Goal: Task Accomplishment & Management: Complete application form

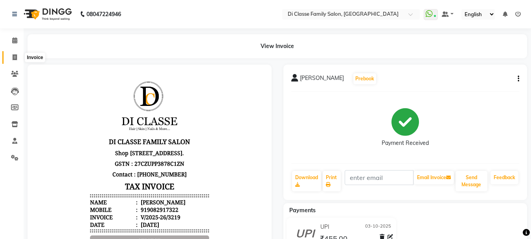
drag, startPoint x: 10, startPoint y: 56, endPoint x: 31, endPoint y: 54, distance: 20.5
click at [11, 56] on span at bounding box center [15, 57] width 14 height 9
select select "service"
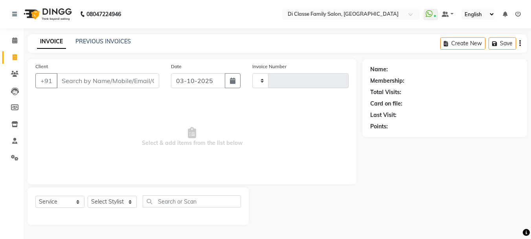
type input "3220"
select select "4704"
click at [76, 84] on input "Client" at bounding box center [109, 80] width 104 height 15
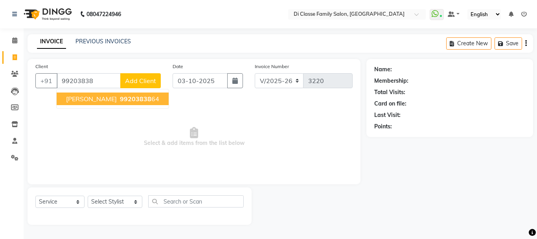
click at [104, 101] on span "DR SMITA AGALE" at bounding box center [91, 99] width 51 height 8
type input "9920383864"
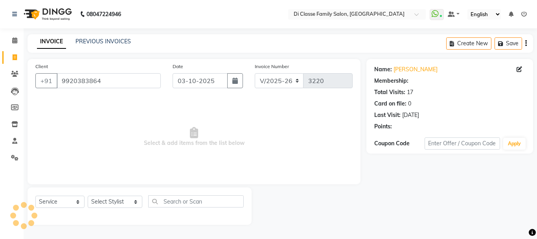
select select "1: Object"
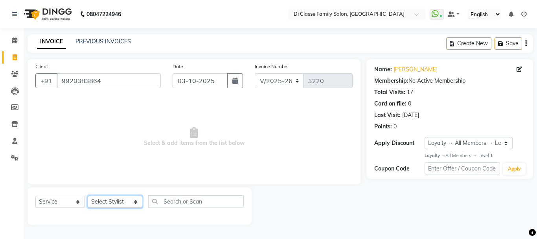
click at [109, 200] on select "Select Stylist ANAS Anu AYAZ KADRI Front Desk Javed KOMAL lalita Muskan Nidhi P…" at bounding box center [115, 201] width 55 height 12
select select "75587"
click at [88, 195] on select "Select Stylist ANAS Anu AYAZ KADRI Front Desk Javed KOMAL lalita Muskan Nidhi P…" at bounding box center [115, 201] width 55 height 12
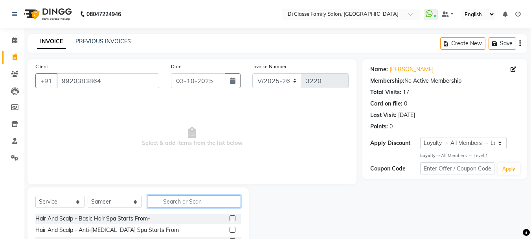
click at [169, 204] on input "text" at bounding box center [194, 201] width 93 height 12
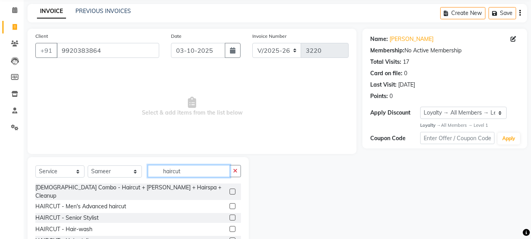
scroll to position [76, 0]
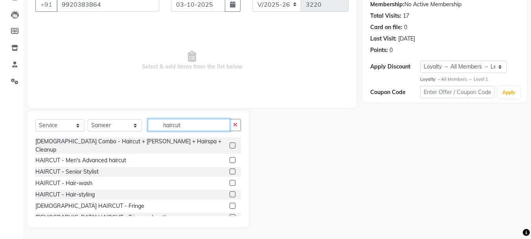
type input "haircut"
drag, startPoint x: 226, startPoint y: 152, endPoint x: 221, endPoint y: 153, distance: 5.2
click at [230, 157] on label at bounding box center [233, 160] width 6 height 6
click at [230, 158] on input "checkbox" at bounding box center [232, 160] width 5 height 5
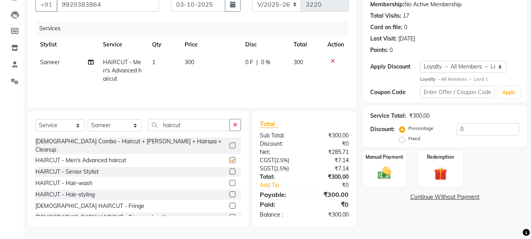
checkbox input "false"
drag, startPoint x: 184, startPoint y: 126, endPoint x: 145, endPoint y: 117, distance: 40.3
click at [145, 117] on div "Select Service Product Membership Package Voucher Prepaid Gift Card Select Styl…" at bounding box center [138, 169] width 221 height 116
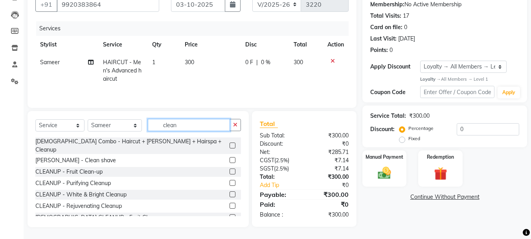
type input "clean"
drag, startPoint x: 226, startPoint y: 154, endPoint x: 145, endPoint y: 123, distance: 86.1
click at [230, 157] on label at bounding box center [233, 160] width 6 height 6
click at [230, 158] on input "checkbox" at bounding box center [232, 160] width 5 height 5
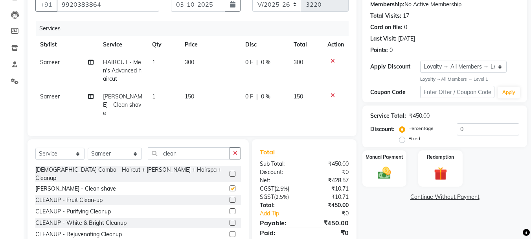
checkbox input "false"
drag, startPoint x: 182, startPoint y: 150, endPoint x: 109, endPoint y: 134, distance: 75.6
click at [113, 147] on div "Select Service Product Membership Package Voucher Prepaid Gift Card Select Styl…" at bounding box center [138, 156] width 206 height 18
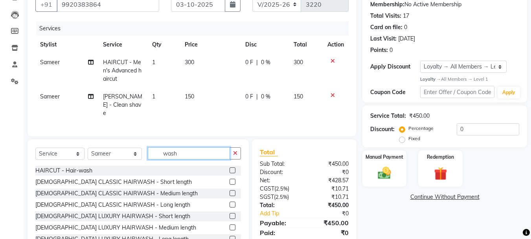
type input "wash"
click at [223, 166] on div "HAIRCUT - Hair-wash" at bounding box center [138, 171] width 206 height 10
click at [230, 168] on label at bounding box center [233, 170] width 6 height 6
click at [230, 168] on input "checkbox" at bounding box center [232, 170] width 5 height 5
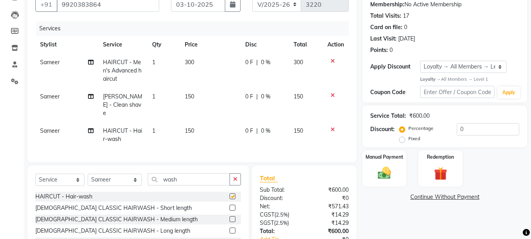
checkbox input "false"
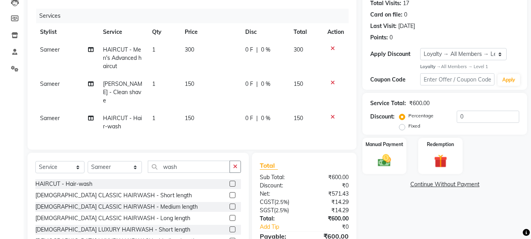
scroll to position [128, 0]
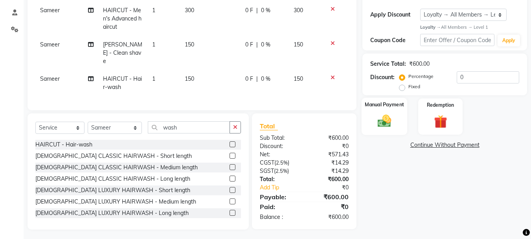
click at [396, 123] on div "Manual Payment" at bounding box center [385, 115] width 46 height 37
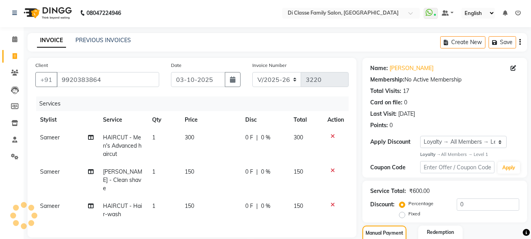
scroll to position [0, 0]
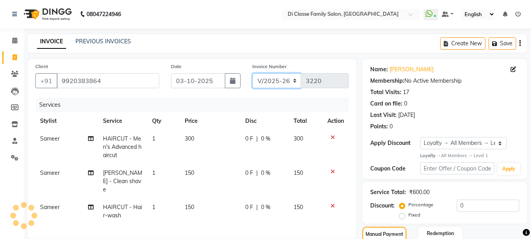
click at [286, 79] on select "INV/2025 V/2025-26" at bounding box center [276, 80] width 49 height 15
select select "8539"
click at [252, 73] on select "INV/2025 V/2025-26" at bounding box center [276, 80] width 49 height 15
type input "0301"
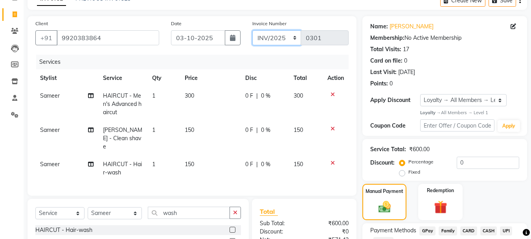
scroll to position [79, 0]
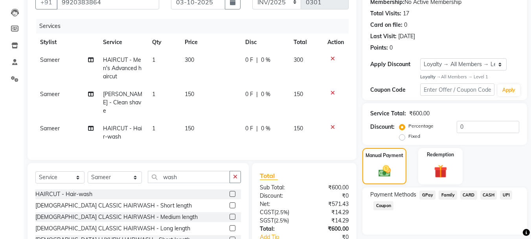
click at [491, 194] on span "CASH" at bounding box center [488, 194] width 17 height 9
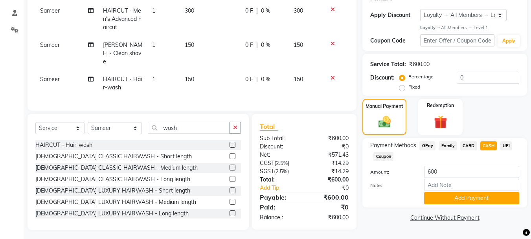
scroll to position [128, 0]
click at [462, 197] on button "Add Payment" at bounding box center [471, 197] width 95 height 12
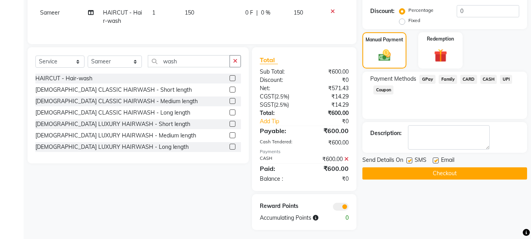
scroll to position [195, 0]
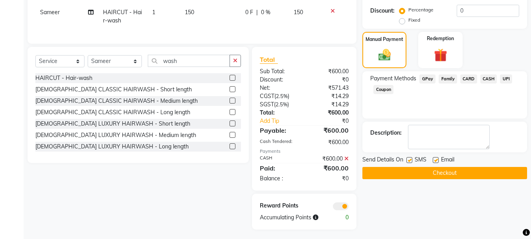
click at [459, 171] on button "Checkout" at bounding box center [444, 173] width 165 height 12
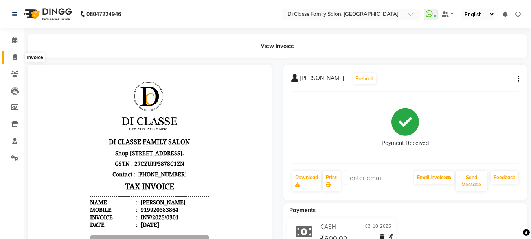
click at [8, 57] on span at bounding box center [15, 57] width 14 height 9
select select "4704"
select select "service"
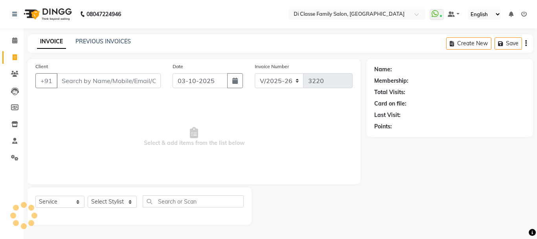
click at [88, 32] on div "08047224946 Select Location × Di Classe Family Salon, Sanpada WhatsApp Status ✕…" at bounding box center [268, 119] width 537 height 239
click at [88, 44] on link "PREVIOUS INVOICES" at bounding box center [102, 41] width 55 height 7
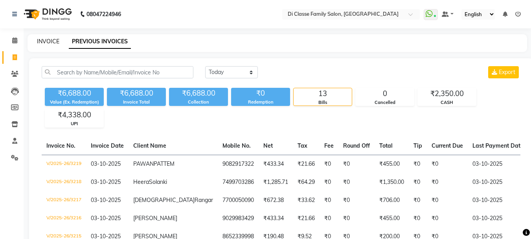
click at [54, 42] on link "INVOICE" at bounding box center [48, 41] width 22 height 7
select select "4704"
select select "service"
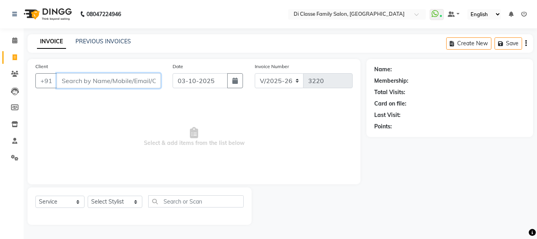
click at [110, 77] on input "Client" at bounding box center [109, 80] width 104 height 15
click at [82, 84] on input "Client" at bounding box center [109, 80] width 104 height 15
type input "9537163007"
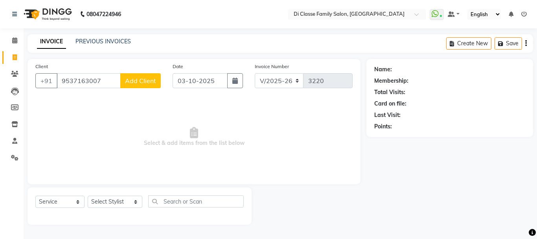
click at [140, 73] on div "Client +91 9537163007 Add Client" at bounding box center [97, 78] width 137 height 32
click at [150, 85] on button "Add Client" at bounding box center [140, 80] width 40 height 15
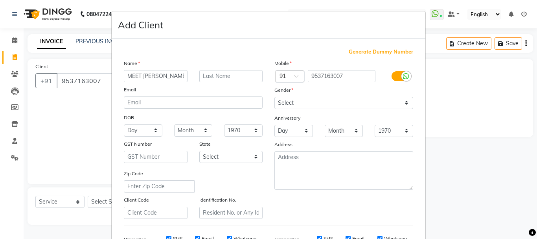
type input "MEET SONI"
click at [316, 91] on div "Gender" at bounding box center [344, 91] width 151 height 11
click at [322, 101] on select "Select Male Female Other Prefer Not To Say" at bounding box center [343, 103] width 139 height 12
select select "male"
click at [274, 97] on select "Select Male Female Other Prefer Not To Say" at bounding box center [343, 103] width 139 height 12
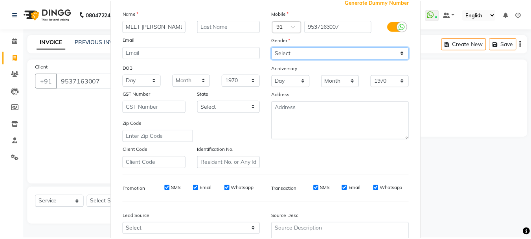
scroll to position [124, 0]
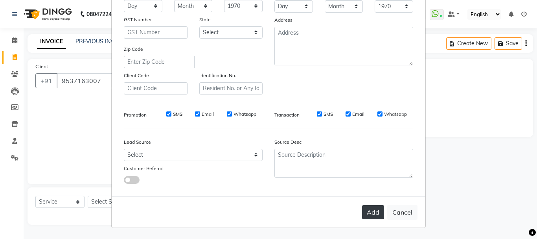
click at [371, 218] on button "Add" at bounding box center [373, 212] width 22 height 14
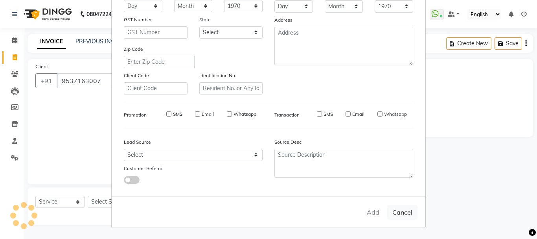
select select
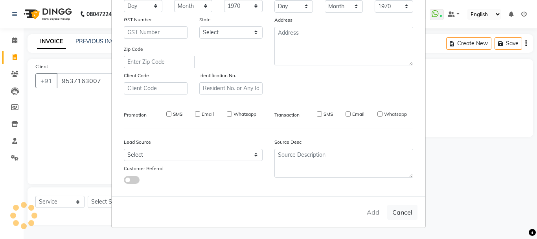
select select
checkbox input "false"
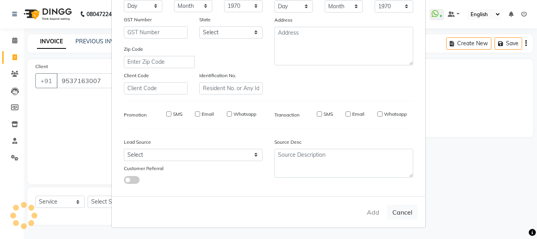
checkbox input "false"
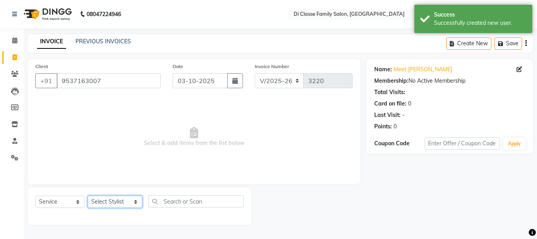
click at [98, 199] on select "Select Stylist ANAS Anu AYAZ KADRI Front Desk Javed KOMAL lalita Muskan Nidhi P…" at bounding box center [115, 201] width 55 height 12
select select "92904"
click at [88, 195] on select "Select Stylist ANAS Anu AYAZ KADRI Front Desk Javed KOMAL lalita Muskan Nidhi P…" at bounding box center [115, 201] width 55 height 12
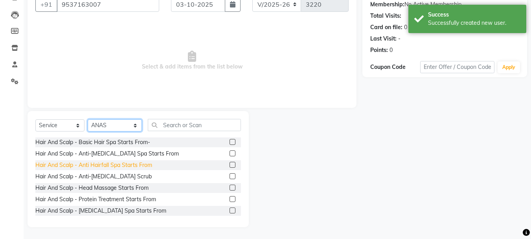
scroll to position [79, 0]
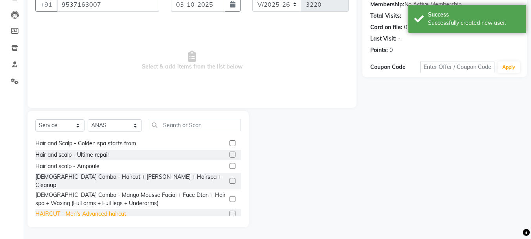
click at [109, 210] on div "HAIRCUT - Men's Advanced haircut" at bounding box center [80, 214] width 91 height 8
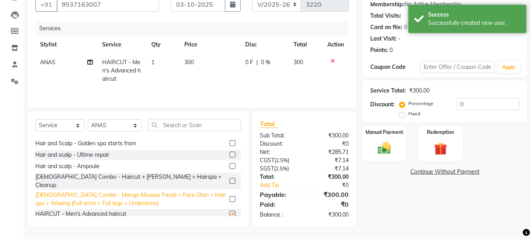
checkbox input "false"
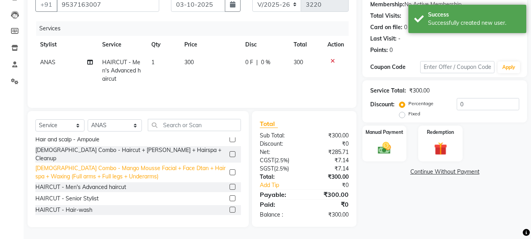
scroll to position [157, 0]
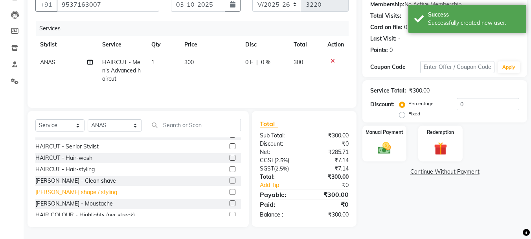
click at [107, 188] on div "BEARD - Beard shape / styling" at bounding box center [76, 192] width 82 height 8
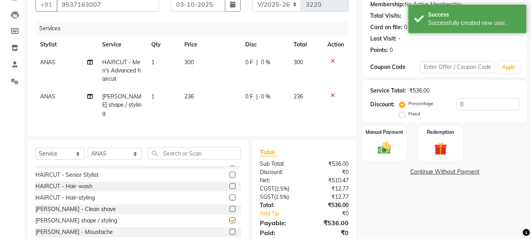
checkbox input "false"
click at [191, 145] on div "Select Service Product Membership Package Voucher Prepaid Gift Card Select Styl…" at bounding box center [138, 197] width 221 height 116
click at [184, 154] on input "text" at bounding box center [194, 153] width 93 height 12
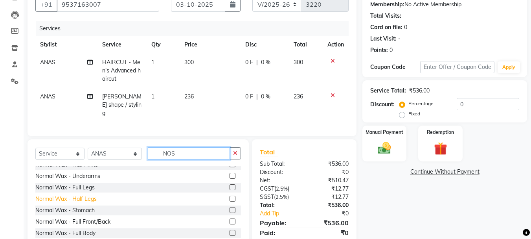
scroll to position [0, 0]
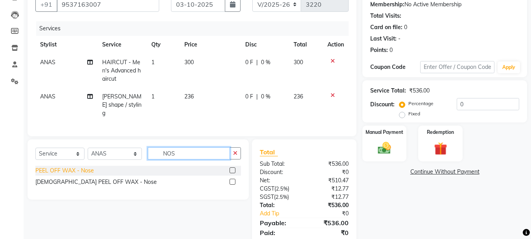
type input "NOS"
click at [92, 171] on div "PEEL OFF WAX - Nose" at bounding box center [64, 170] width 59 height 8
checkbox input "false"
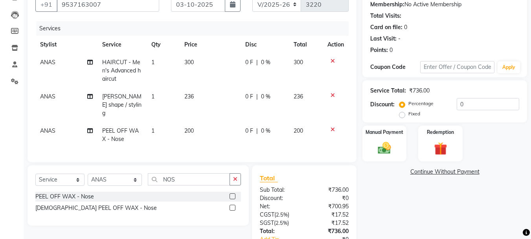
click at [243, 178] on div "Select Service Product Membership Package Voucher Prepaid Gift Card Select Styl…" at bounding box center [138, 195] width 221 height 60
click at [237, 177] on icon "button" at bounding box center [235, 179] width 4 height 6
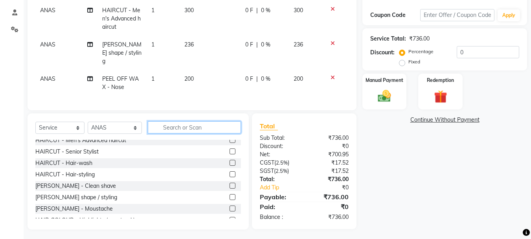
scroll to position [157, 0]
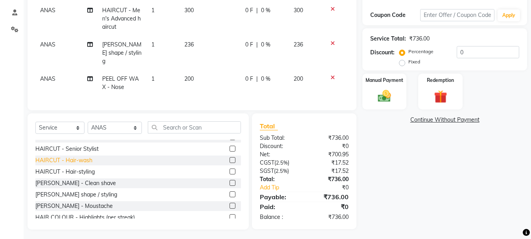
click at [88, 156] on div "HAIRCUT - Hair-wash" at bounding box center [63, 160] width 57 height 8
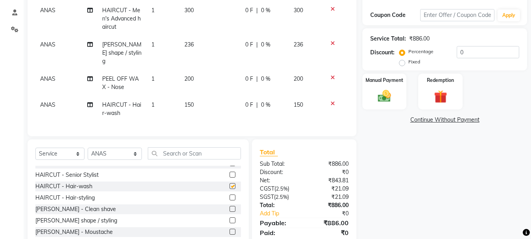
checkbox input "false"
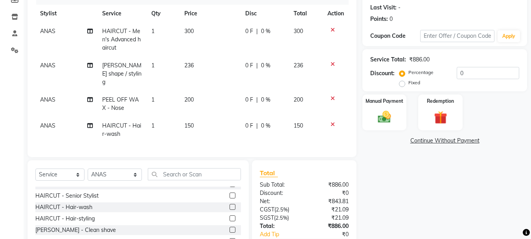
scroll to position [0, 0]
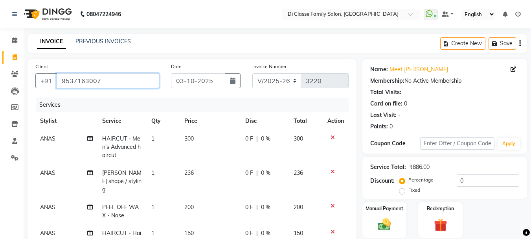
click at [102, 86] on input "9537163007" at bounding box center [108, 80] width 103 height 15
click at [103, 84] on input "9537163007" at bounding box center [108, 80] width 103 height 15
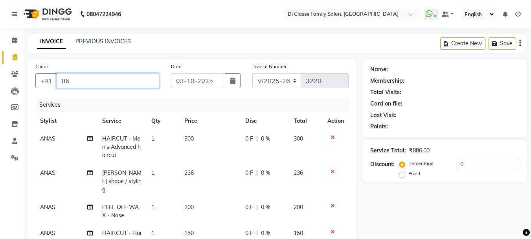
type input "8"
type input "8369963546"
select select "2: Object"
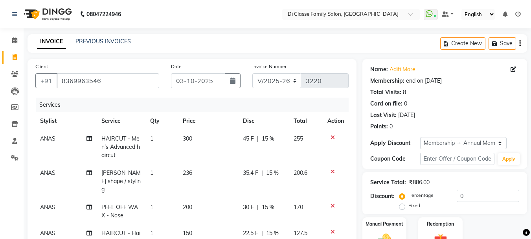
type input "15"
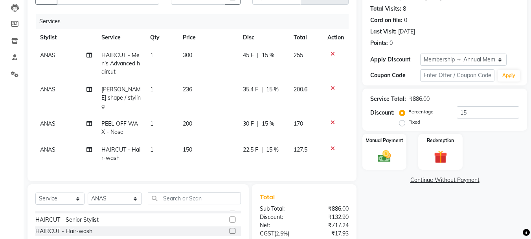
scroll to position [79, 0]
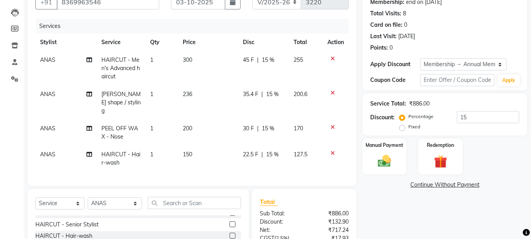
drag, startPoint x: 248, startPoint y: 121, endPoint x: 248, endPoint y: 105, distance: 15.3
click at [248, 118] on tbody "ANAS HAIRCUT - Men's Advanced haircut 1 300 45 F | 15 % 255 ANAS BEARD - Beard …" at bounding box center [191, 111] width 313 height 120
drag, startPoint x: 248, startPoint y: 104, endPoint x: 242, endPoint y: 99, distance: 7.8
click at [248, 103] on td "35.4 F | 15 %" at bounding box center [263, 102] width 51 height 34
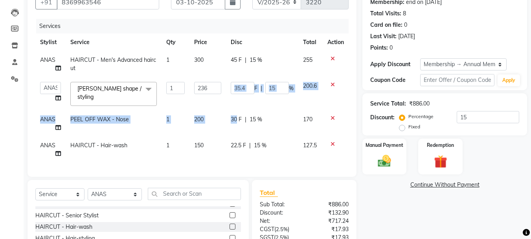
click at [242, 97] on td "35.4 F | 15 %" at bounding box center [262, 93] width 72 height 33
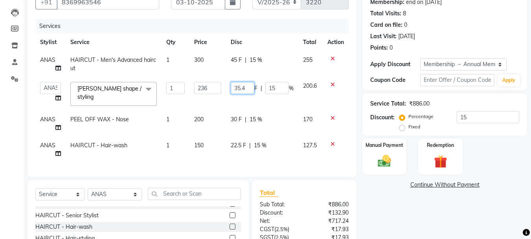
click at [241, 92] on input "35.4" at bounding box center [243, 88] width 24 height 12
type input "36"
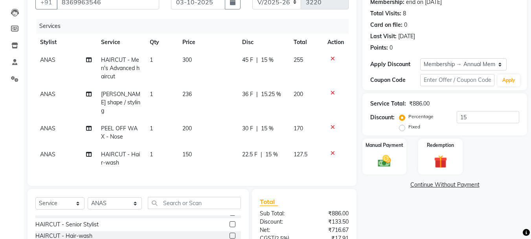
click at [238, 114] on tbody "ANAS HAIRCUT - Men's Advanced haircut 1 300 45 F | 15 % 255 ANAS BEARD - Beard …" at bounding box center [191, 111] width 313 height 120
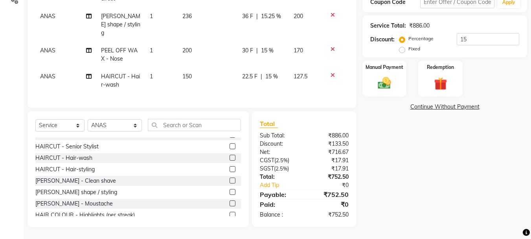
click at [232, 88] on div "Services Stylist Service Qty Price Disc Total Action ANAS HAIRCUT - Men's Advan…" at bounding box center [191, 20] width 313 height 159
click at [246, 72] on span "22.5 F" at bounding box center [249, 76] width 15 height 8
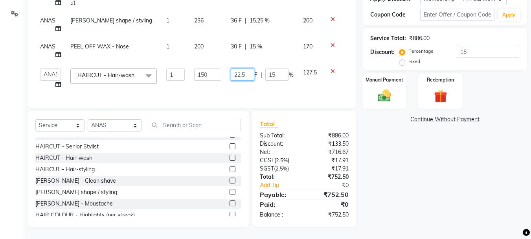
scroll to position [150, 0]
click at [246, 72] on input "22.5" at bounding box center [243, 74] width 24 height 12
type input "22"
click at [248, 78] on td "22 F | 15 %" at bounding box center [262, 79] width 72 height 30
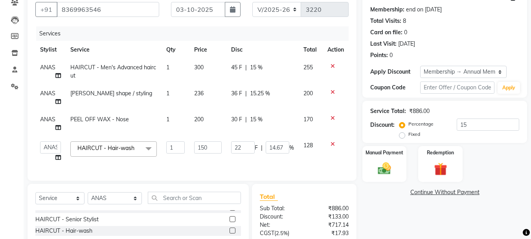
scroll to position [110, 0]
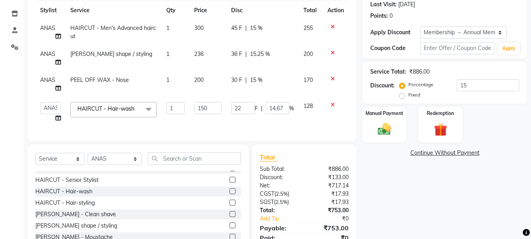
click at [244, 121] on td "22 F | 14.67 %" at bounding box center [262, 112] width 72 height 30
click at [243, 114] on td "22 F | 14.67 %" at bounding box center [262, 112] width 72 height 30
click at [243, 112] on input "22" at bounding box center [243, 108] width 24 height 12
type input "25"
click at [261, 117] on td "25 F | 14.67 %" at bounding box center [262, 112] width 72 height 30
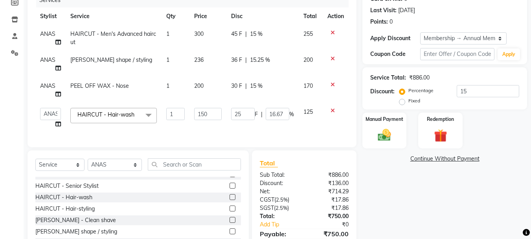
scroll to position [150, 0]
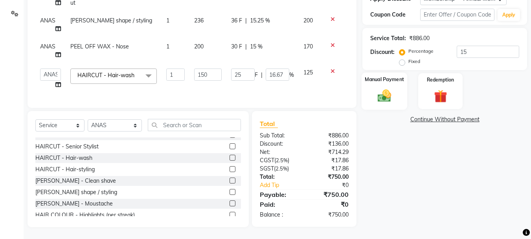
click at [396, 88] on div "Manual Payment" at bounding box center [385, 90] width 46 height 37
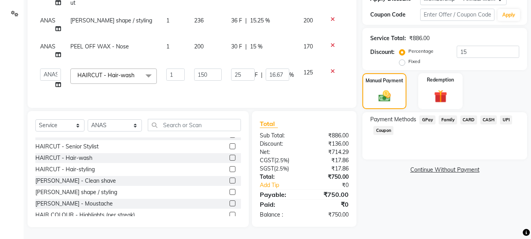
click at [485, 115] on span "CASH" at bounding box center [488, 119] width 17 height 9
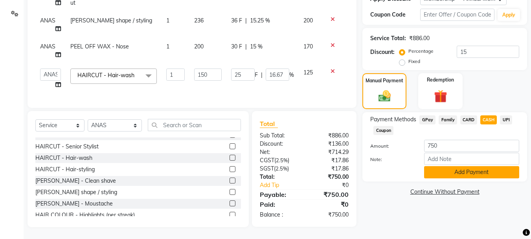
click at [478, 166] on button "Add Payment" at bounding box center [471, 172] width 95 height 12
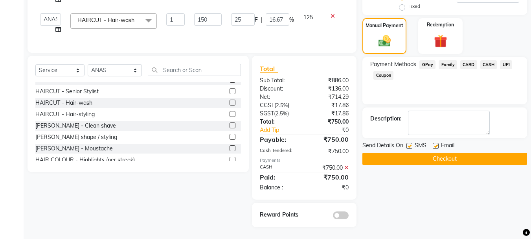
scroll to position [205, 0]
click at [473, 157] on button "Checkout" at bounding box center [444, 159] width 165 height 12
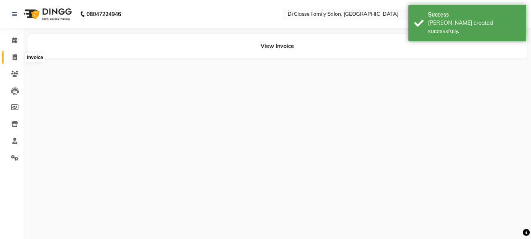
click at [11, 53] on span at bounding box center [15, 57] width 14 height 9
select select "service"
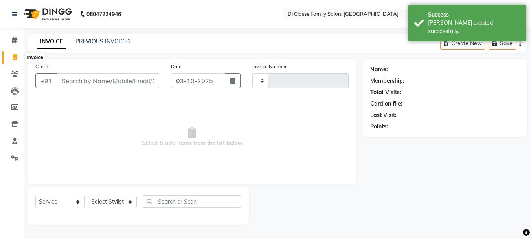
type input "3221"
select select "4704"
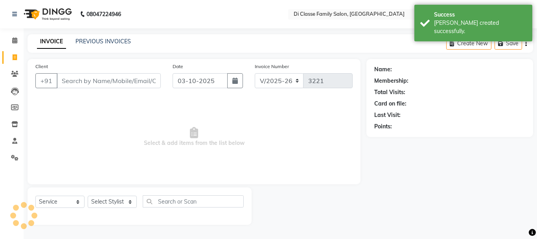
click at [90, 77] on input "Client" at bounding box center [109, 80] width 104 height 15
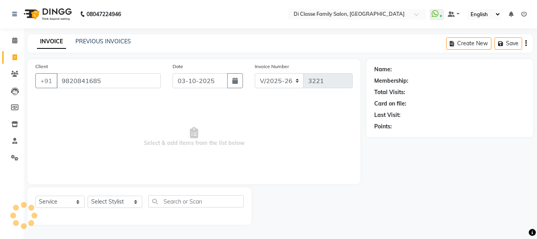
type input "9820841685"
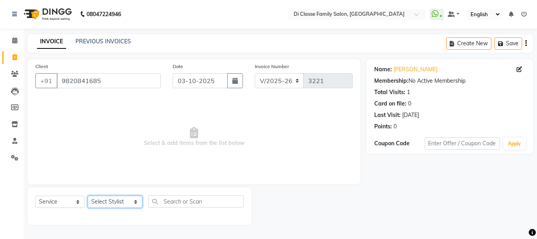
click at [117, 196] on select "Select Stylist ANAS Anu AYAZ KADRI Front Desk Javed KOMAL lalita Muskan Nidhi P…" at bounding box center [115, 201] width 55 height 12
select select "90699"
click at [88, 195] on select "Select Stylist ANAS Anu AYAZ KADRI Front Desk Javed KOMAL lalita Muskan Nidhi P…" at bounding box center [115, 201] width 55 height 12
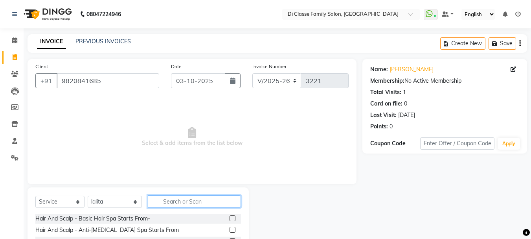
click at [156, 202] on input "text" at bounding box center [194, 201] width 93 height 12
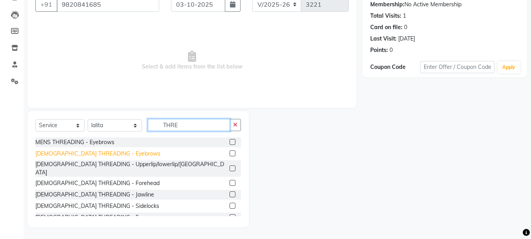
type input "THRE"
click at [93, 156] on div "FEMALE THREADING - Eyebrows" at bounding box center [97, 153] width 125 height 8
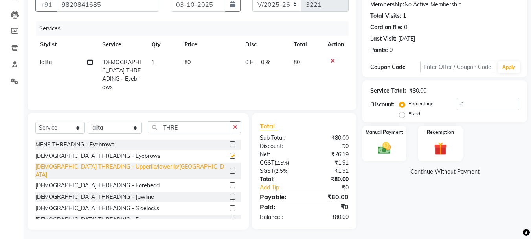
checkbox input "false"
click at [94, 163] on div "FEMALE THREADING - Upperlip/lowerlip/Chin" at bounding box center [130, 170] width 191 height 17
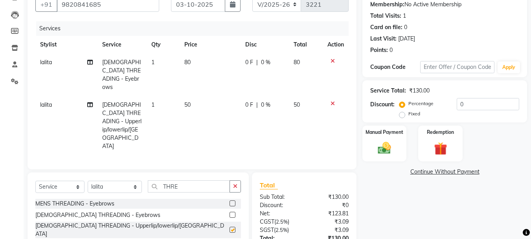
checkbox input "false"
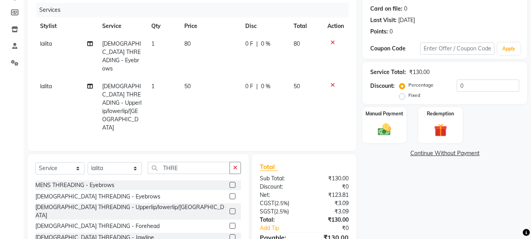
scroll to position [110, 0]
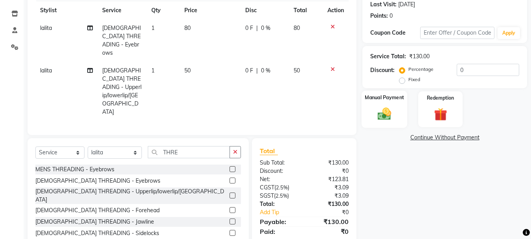
click at [395, 102] on div "Manual Payment" at bounding box center [385, 108] width 46 height 37
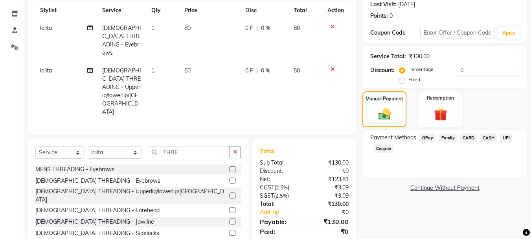
click at [502, 137] on span "UPI" at bounding box center [506, 137] width 12 height 9
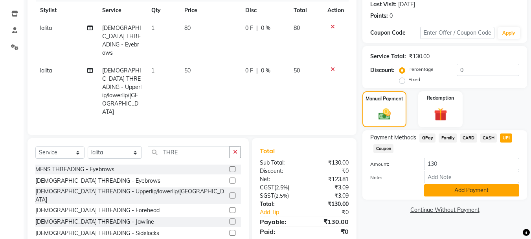
click at [475, 189] on button "Add Payment" at bounding box center [471, 190] width 95 height 12
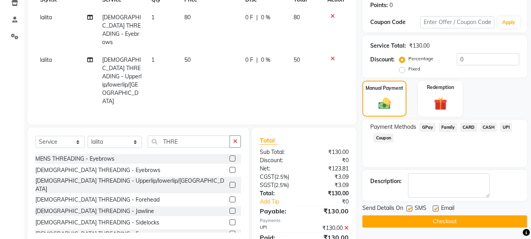
scroll to position [127, 0]
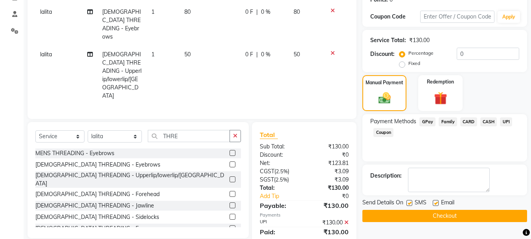
click at [424, 212] on button "Checkout" at bounding box center [444, 216] width 165 height 12
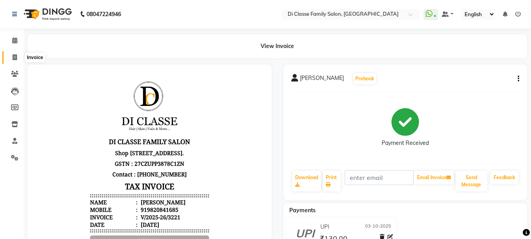
click at [20, 62] on link "Invoice" at bounding box center [11, 57] width 19 height 13
select select "service"
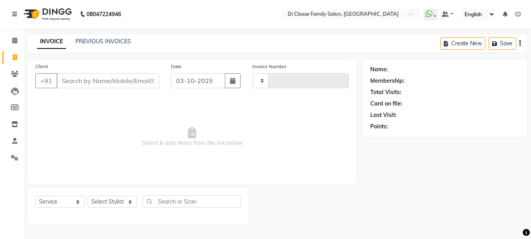
type input "3222"
select select "4704"
click at [85, 73] on div "Client +91" at bounding box center [97, 78] width 137 height 32
click at [87, 76] on input "Client" at bounding box center [109, 80] width 104 height 15
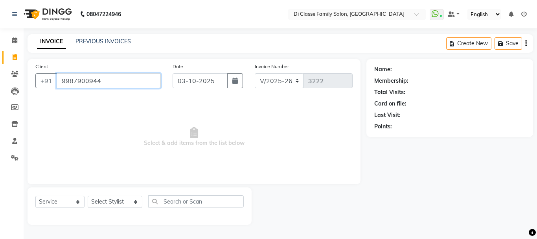
type input "9987900944"
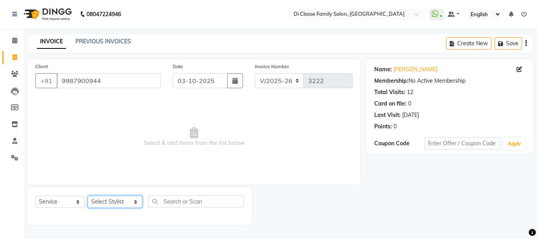
click at [131, 197] on select "Select Stylist ANAS Anu AYAZ KADRI Front Desk Javed KOMAL lalita Muskan Nidhi P…" at bounding box center [115, 201] width 55 height 12
click at [111, 201] on select "Select Stylist ANAS Anu AYAZ KADRI Front Desk Javed KOMAL lalita Muskan Nidhi P…" at bounding box center [115, 201] width 55 height 12
select select "75587"
click at [88, 195] on select "Select Stylist ANAS Anu AYAZ KADRI Front Desk Javed KOMAL lalita Muskan Nidhi P…" at bounding box center [115, 201] width 55 height 12
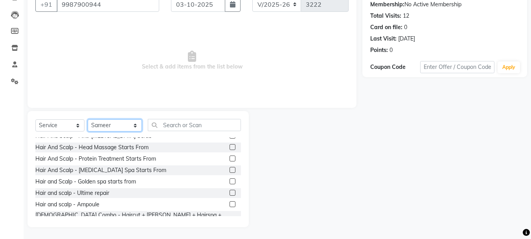
scroll to position [79, 0]
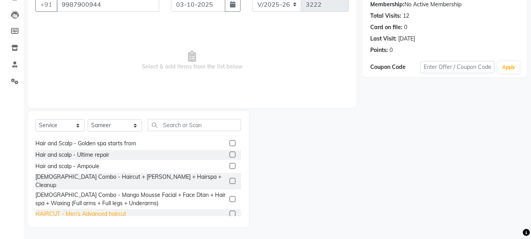
click at [103, 210] on div "HAIRCUT - Men's Advanced haircut" at bounding box center [80, 214] width 91 height 8
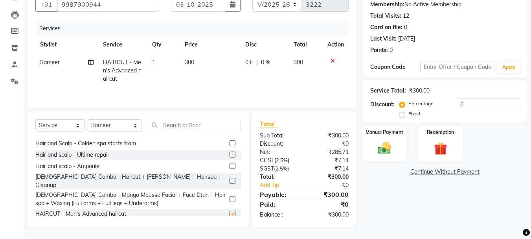
checkbox input "false"
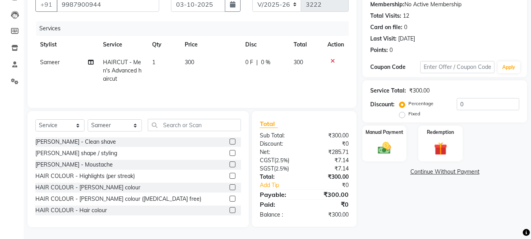
scroll to position [197, 0]
click at [386, 141] on img at bounding box center [384, 148] width 22 height 16
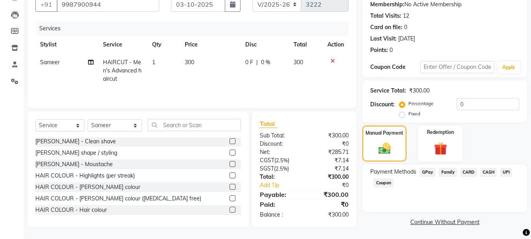
click at [510, 173] on span "UPI" at bounding box center [506, 171] width 12 height 9
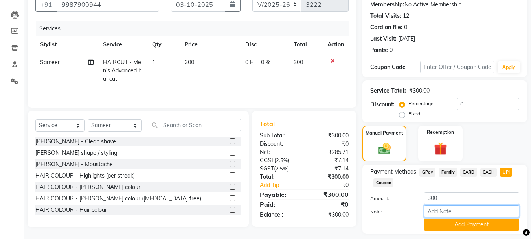
click at [501, 216] on input "Note:" at bounding box center [471, 211] width 95 height 12
click at [502, 220] on button "Add Payment" at bounding box center [471, 224] width 95 height 12
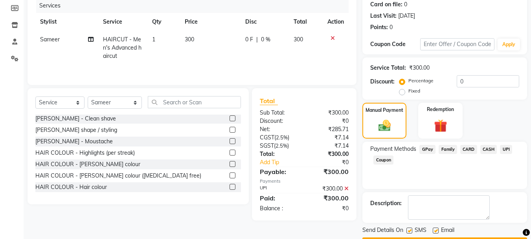
scroll to position [121, 0]
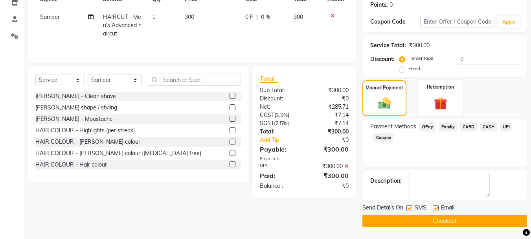
drag, startPoint x: 497, startPoint y: 215, endPoint x: 460, endPoint y: 226, distance: 38.4
click at [497, 215] on button "Checkout" at bounding box center [444, 221] width 165 height 12
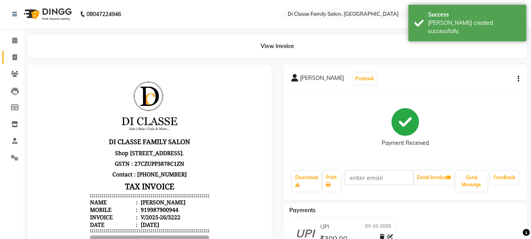
click at [17, 58] on span at bounding box center [15, 57] width 14 height 9
select select "service"
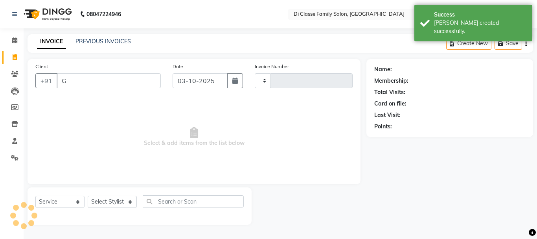
type input "GA"
type input "3223"
select select "4704"
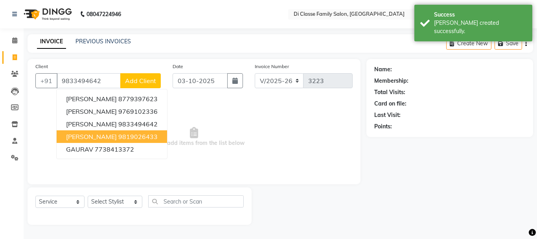
type input "9833494642"
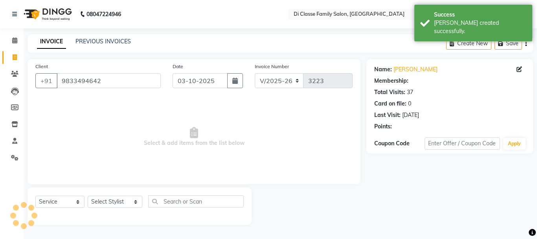
select select "2: Object"
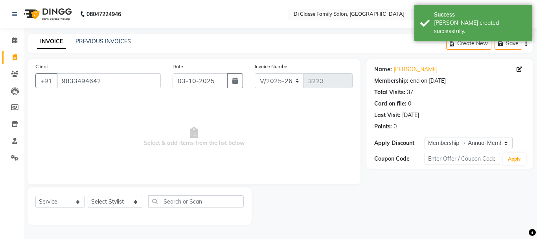
click at [126, 211] on div "Select Service Product Membership Package Voucher Prepaid Gift Card Select Styl…" at bounding box center [139, 204] width 208 height 18
click at [131, 198] on select "Select Stylist ANAS Anu AYAZ KADRI Front Desk Javed KOMAL lalita Muskan Nidhi P…" at bounding box center [115, 201] width 55 height 12
select select "51560"
click at [88, 195] on select "Select Stylist ANAS Anu AYAZ KADRI Front Desk Javed KOMAL lalita Muskan Nidhi P…" at bounding box center [115, 201] width 55 height 12
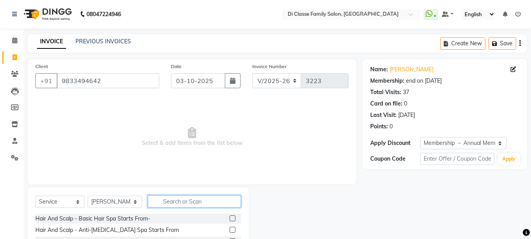
click at [153, 200] on input "text" at bounding box center [194, 201] width 93 height 12
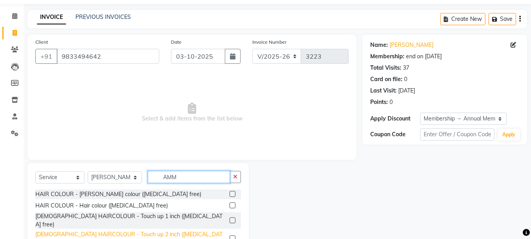
scroll to position [66, 0]
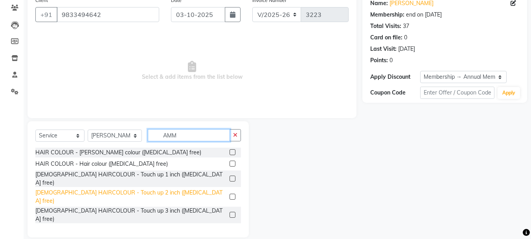
type input "AMM"
click at [134, 188] on div "FEMALE HAIRCOLOUR - Touch up 2 inch (Ammonia free)" at bounding box center [130, 196] width 191 height 17
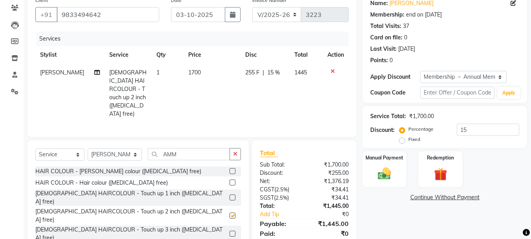
checkbox input "false"
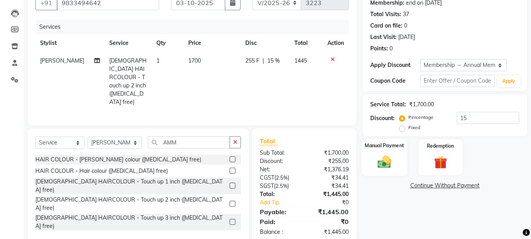
scroll to position [84, 0]
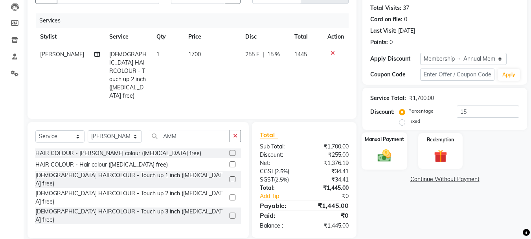
click at [375, 145] on div "Manual Payment" at bounding box center [385, 150] width 46 height 37
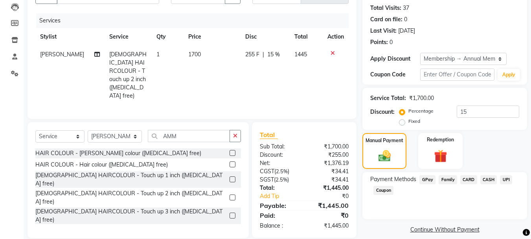
click at [507, 180] on span "UPI" at bounding box center [506, 179] width 12 height 9
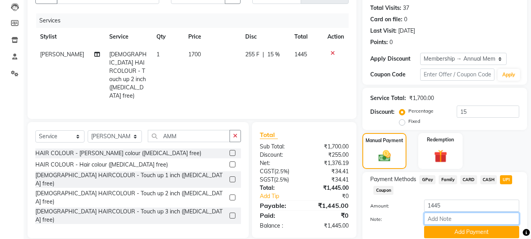
click at [507, 224] on input "Note:" at bounding box center [471, 218] width 95 height 12
click at [508, 228] on button "Add Payment" at bounding box center [471, 232] width 95 height 12
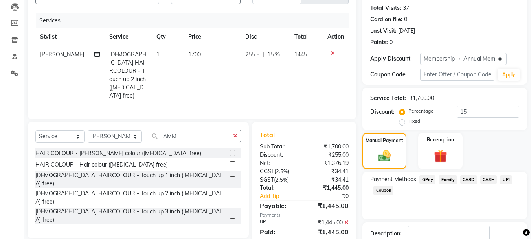
scroll to position [137, 0]
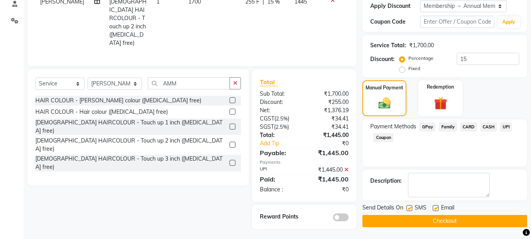
click at [504, 221] on button "Checkout" at bounding box center [444, 221] width 165 height 12
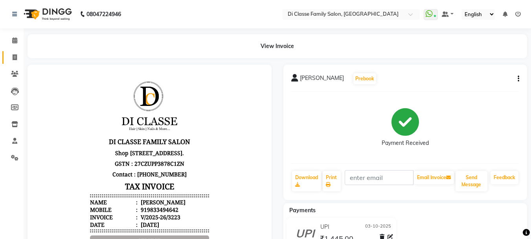
click at [13, 52] on link "Invoice" at bounding box center [11, 57] width 19 height 13
select select "4704"
select select "service"
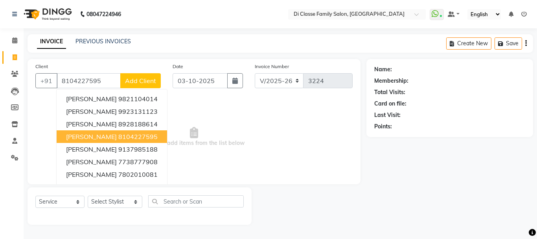
type input "8104227595"
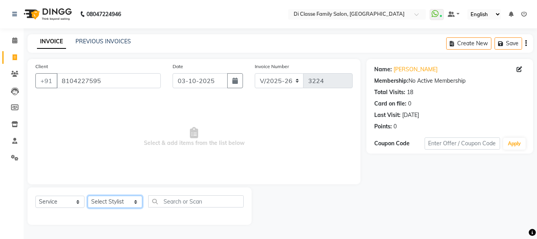
click at [120, 198] on select "Select Stylist ANAS Anu AYAZ KADRI Front Desk Javed KOMAL lalita Muskan Nidhi P…" at bounding box center [115, 201] width 55 height 12
select select "60020"
click at [88, 195] on select "Select Stylist ANAS Anu AYAZ KADRI Front Desk Javed KOMAL lalita Muskan Nidhi P…" at bounding box center [115, 201] width 55 height 12
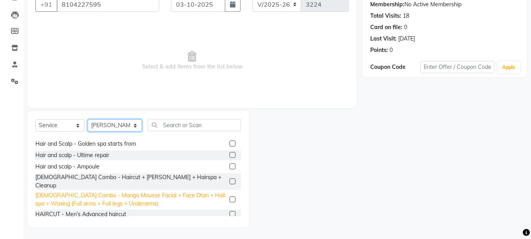
scroll to position [79, 0]
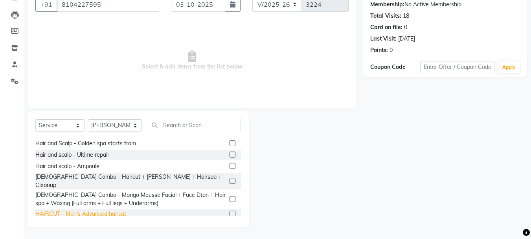
click at [112, 210] on div "HAIRCUT - Men's Advanced haircut" at bounding box center [80, 214] width 91 height 8
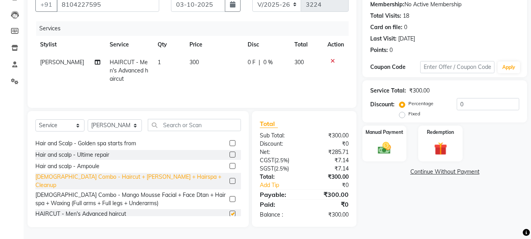
checkbox input "false"
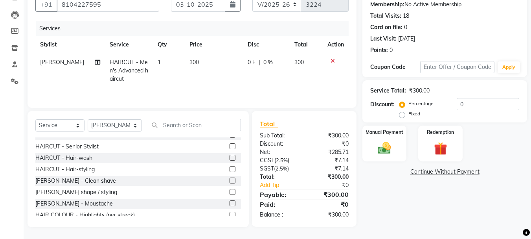
scroll to position [197, 0]
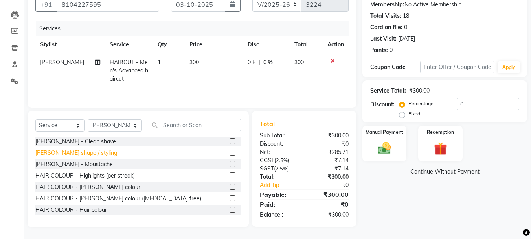
click at [107, 149] on div "BEARD - Beard shape / styling" at bounding box center [76, 153] width 82 height 8
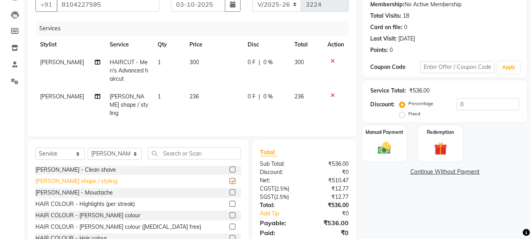
checkbox input "false"
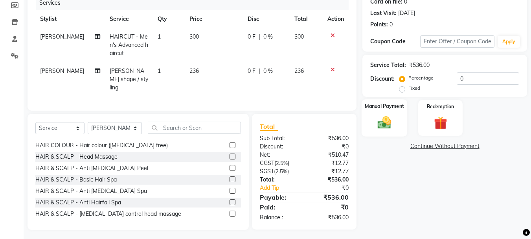
scroll to position [102, 0]
click at [386, 110] on div "Manual Payment" at bounding box center [385, 117] width 46 height 37
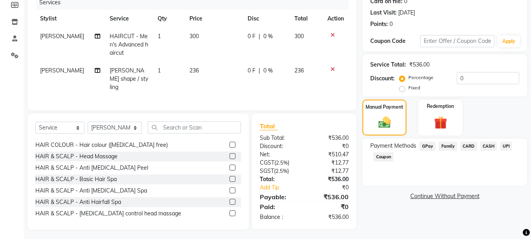
click at [500, 72] on div "Service Total: ₹536.00 Discount: Percentage Fixed 0" at bounding box center [444, 75] width 149 height 36
click at [500, 73] on input "0" at bounding box center [488, 78] width 63 height 12
type input "015"
click at [507, 121] on div "Manual Payment Redemption" at bounding box center [445, 117] width 177 height 36
drag, startPoint x: 270, startPoint y: 86, endPoint x: 265, endPoint y: 84, distance: 5.1
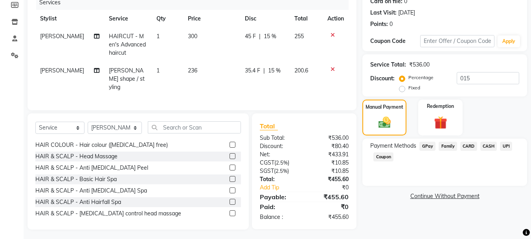
click at [267, 85] on td "35.4 F | 15 %" at bounding box center [265, 79] width 50 height 34
select select "60020"
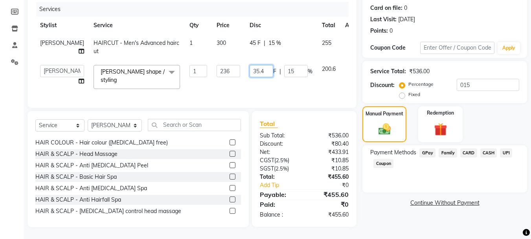
click at [250, 68] on input "35.4" at bounding box center [262, 71] width 24 height 12
click at [250, 73] on input "35.4" at bounding box center [262, 71] width 24 height 12
type input "36"
click at [261, 87] on td "36 F | 15 %" at bounding box center [281, 76] width 72 height 33
select select "60020"
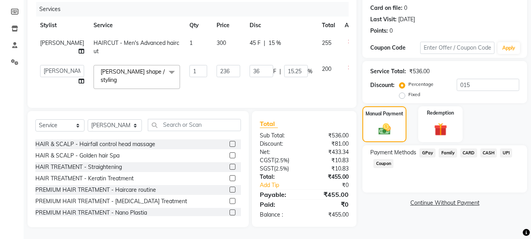
scroll to position [354, 0]
click at [66, 126] on select "Select Service Product Membership Package Voucher Prepaid Gift Card" at bounding box center [59, 125] width 49 height 12
click at [35, 120] on select "Select Service Product Membership Package Voucher Prepaid Gift Card" at bounding box center [59, 125] width 49 height 12
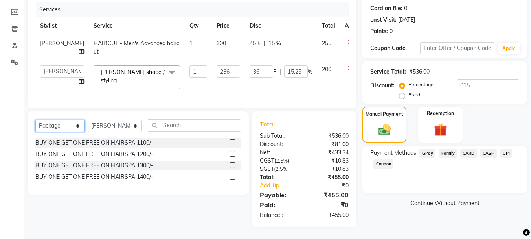
scroll to position [109, 0]
click at [55, 129] on select "Select Service Product Membership Package Voucher Prepaid Gift Card" at bounding box center [59, 126] width 49 height 12
click at [35, 120] on select "Select Service Product Membership Package Voucher Prepaid Gift Card" at bounding box center [59, 126] width 49 height 12
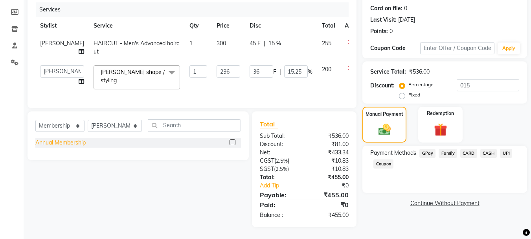
click at [86, 146] on div "Annual Membership" at bounding box center [60, 142] width 50 height 8
select select "select"
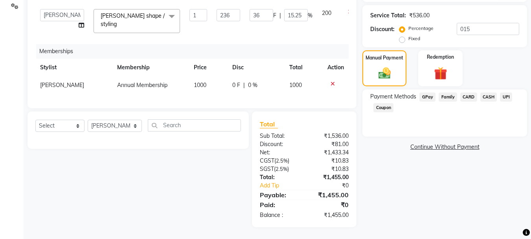
scroll to position [166, 0]
click at [239, 82] on span "0 F" at bounding box center [236, 85] width 8 height 8
select select "60020"
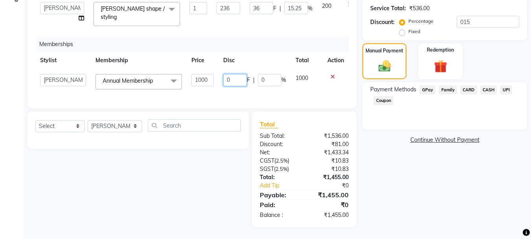
click at [231, 81] on input "0" at bounding box center [235, 80] width 24 height 12
click at [223, 82] on input "0" at bounding box center [235, 80] width 24 height 12
type input "500"
click at [233, 89] on div "Services Stylist Service Qty Price Disc Total Action AYAZ KADRI HAIRCUT - Men's…" at bounding box center [191, 19] width 313 height 161
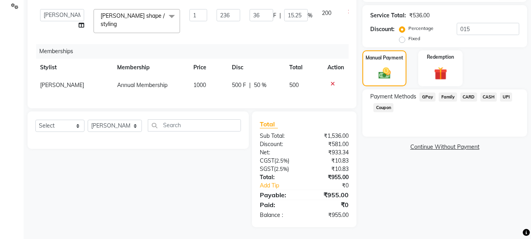
drag, startPoint x: 509, startPoint y: 83, endPoint x: 495, endPoint y: 86, distance: 14.1
click at [503, 92] on span "UPI" at bounding box center [506, 96] width 12 height 9
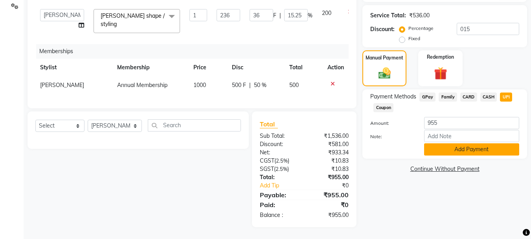
click at [489, 143] on button "Add Payment" at bounding box center [471, 149] width 95 height 12
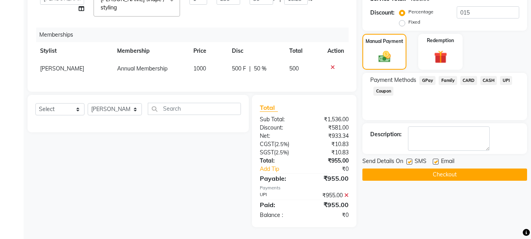
scroll to position [182, 0]
click at [467, 168] on button "Checkout" at bounding box center [444, 174] width 165 height 12
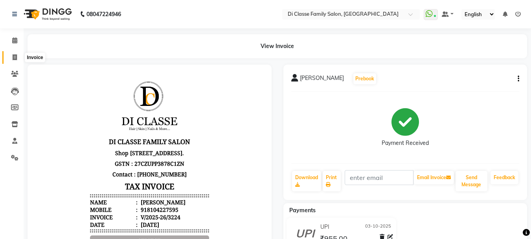
click at [14, 53] on span at bounding box center [15, 57] width 14 height 9
select select "service"
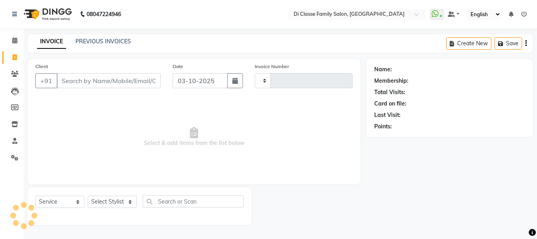
type input "3225"
select select "4704"
click at [104, 44] on link "PREVIOUS INVOICES" at bounding box center [102, 41] width 55 height 7
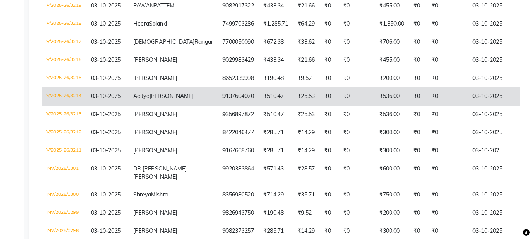
scroll to position [275, 0]
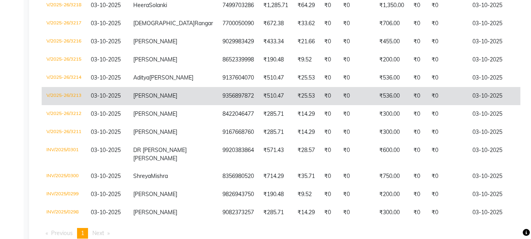
click at [167, 105] on td "[PERSON_NAME]" at bounding box center [173, 96] width 89 height 18
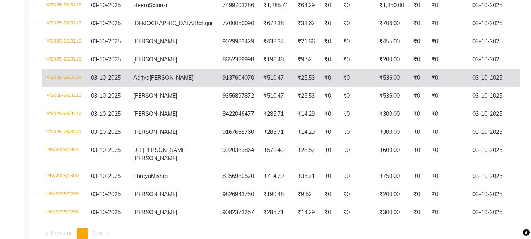
click at [427, 87] on td "₹0" at bounding box center [447, 78] width 41 height 18
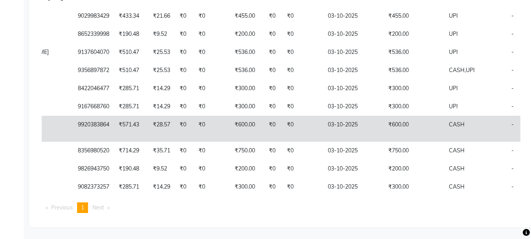
scroll to position [314, 0]
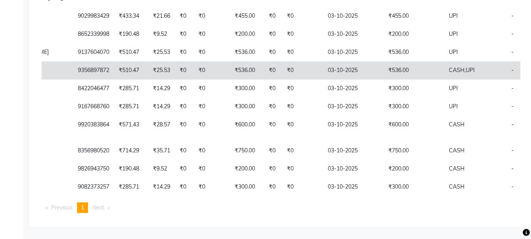
click at [330, 79] on td "03-10-2025" at bounding box center [353, 70] width 61 height 18
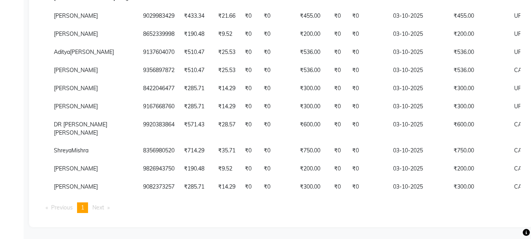
scroll to position [0, 0]
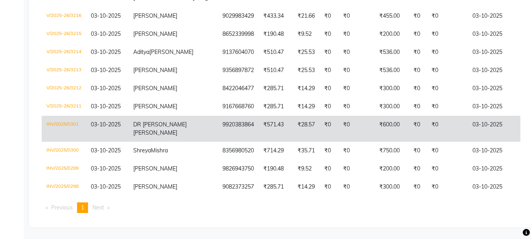
click at [375, 142] on td "₹600.00" at bounding box center [392, 129] width 34 height 26
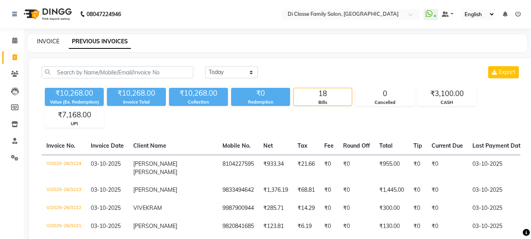
click at [48, 40] on link "INVOICE" at bounding box center [48, 41] width 22 height 7
select select "4704"
select select "service"
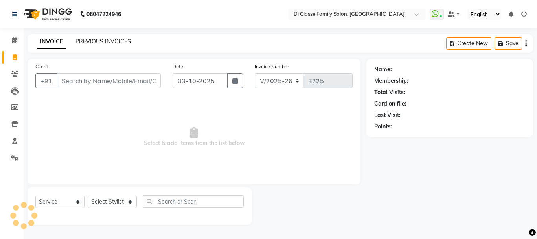
click at [86, 42] on link "PREVIOUS INVOICES" at bounding box center [102, 41] width 55 height 7
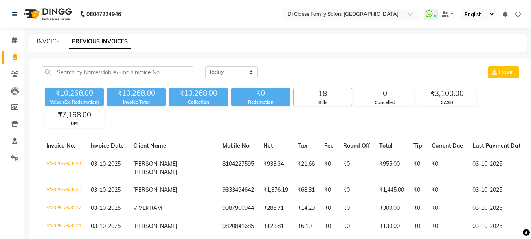
click at [45, 40] on link "INVOICE" at bounding box center [48, 41] width 22 height 7
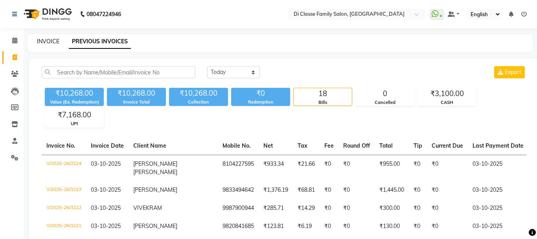
select select "4704"
select select "service"
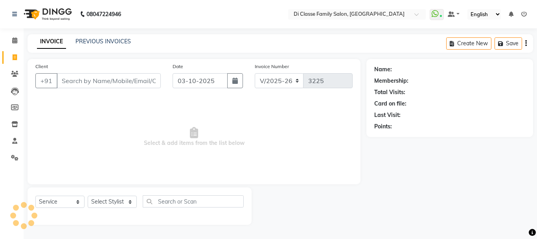
click at [121, 41] on link "PREVIOUS INVOICES" at bounding box center [102, 41] width 55 height 7
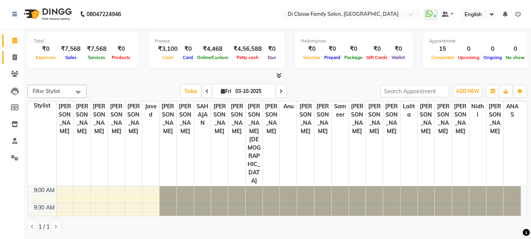
click at [11, 52] on link "Invoice" at bounding box center [11, 57] width 19 height 13
select select "service"
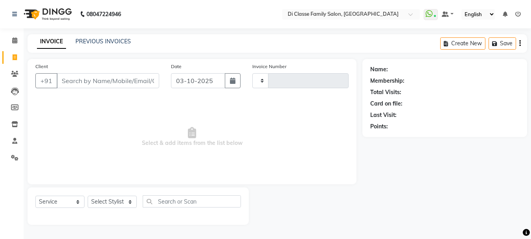
type input "3222"
select select "4704"
click at [85, 39] on link "PREVIOUS INVOICES" at bounding box center [102, 41] width 55 height 7
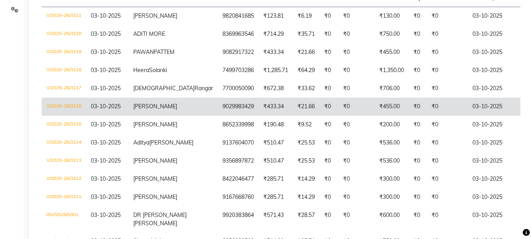
scroll to position [134, 0]
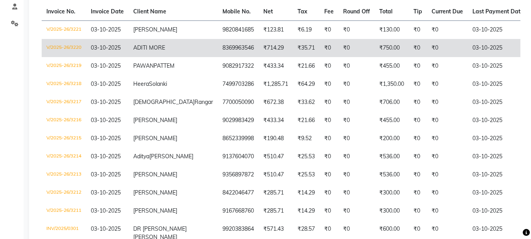
click at [218, 51] on td "8369963546" at bounding box center [238, 48] width 41 height 18
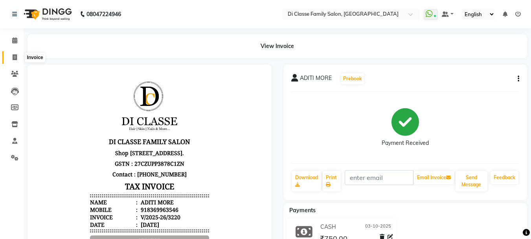
click at [12, 55] on span at bounding box center [15, 57] width 14 height 9
select select "4704"
select select "service"
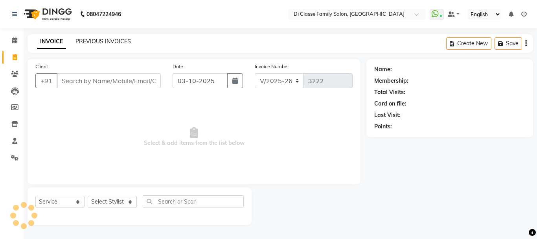
click at [85, 43] on link "PREVIOUS INVOICES" at bounding box center [102, 41] width 55 height 7
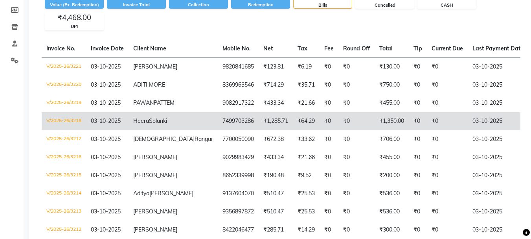
scroll to position [79, 0]
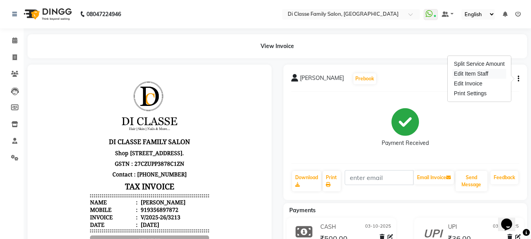
click at [501, 72] on div "Edit Item Staff" at bounding box center [480, 74] width 54 height 10
select select
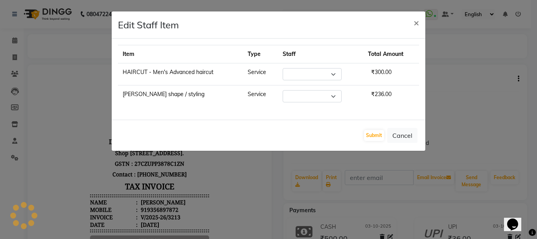
select select "79582"
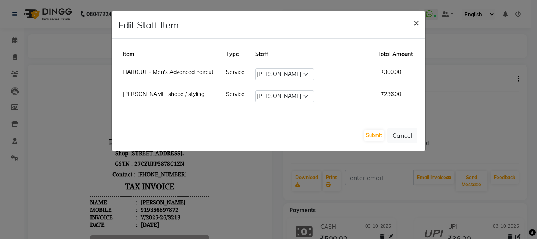
click at [416, 24] on span "×" at bounding box center [417, 23] width 6 height 12
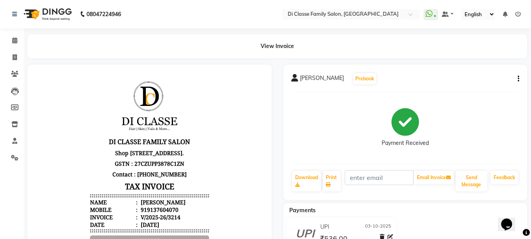
click at [517, 75] on button "button" at bounding box center [517, 79] width 5 height 8
click at [493, 72] on div "Edit Item Staff" at bounding box center [480, 74] width 54 height 10
select select
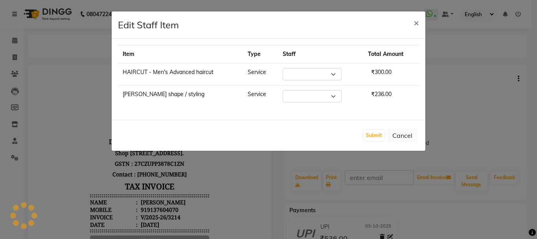
select select "92904"
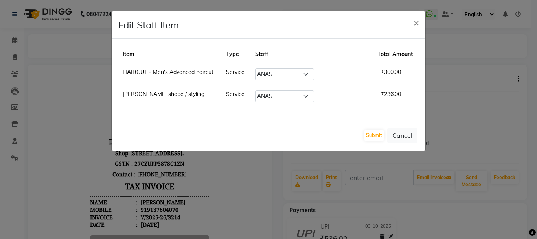
drag, startPoint x: 418, startPoint y: 27, endPoint x: 350, endPoint y: 15, distance: 69.1
click at [418, 26] on span "×" at bounding box center [417, 23] width 6 height 12
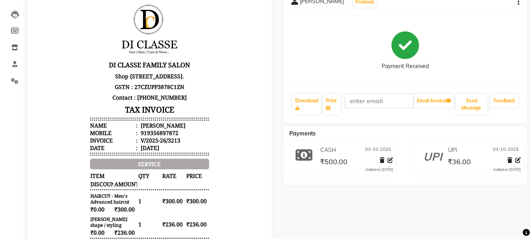
scroll to position [79, 0]
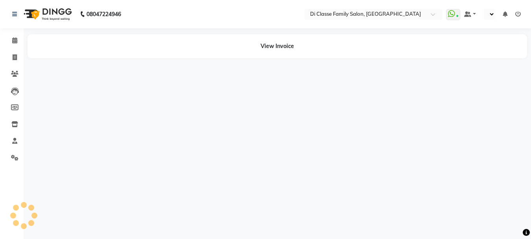
select select "en"
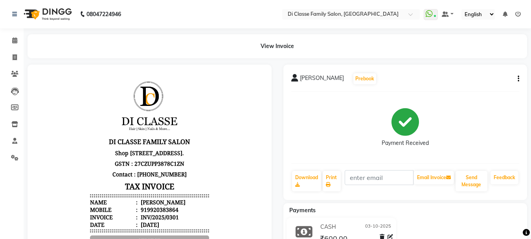
click at [517, 81] on button "button" at bounding box center [517, 79] width 5 height 8
click at [482, 76] on div "Edit Item Staff" at bounding box center [480, 74] width 54 height 10
select select
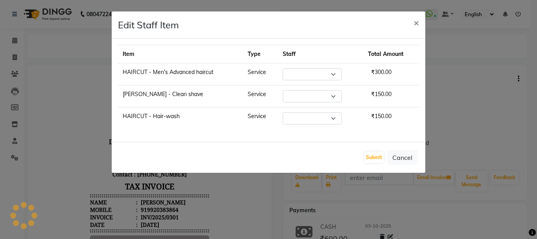
select select "75587"
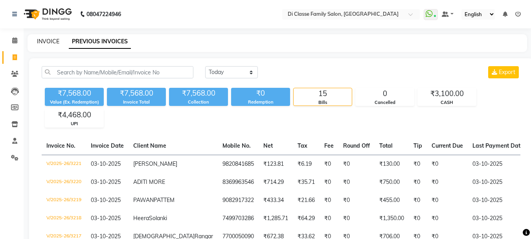
click at [42, 40] on link "INVOICE" at bounding box center [48, 41] width 22 height 7
select select "4704"
select select "service"
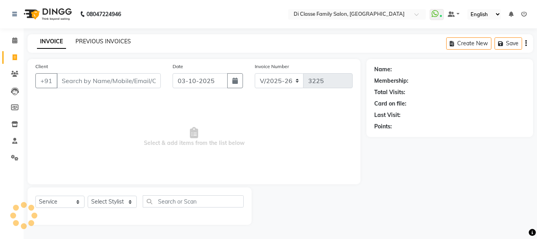
click at [94, 39] on link "PREVIOUS INVOICES" at bounding box center [102, 41] width 55 height 7
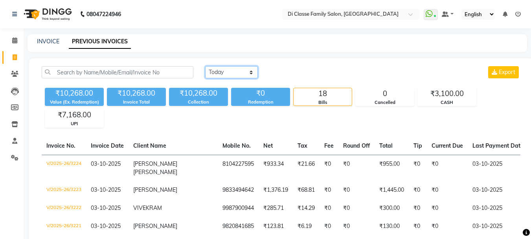
click at [224, 75] on select "Today Yesterday Custom Range" at bounding box center [231, 72] width 53 height 12
select select "yesterday"
click at [205, 66] on select "Today Yesterday Custom Range" at bounding box center [231, 72] width 53 height 12
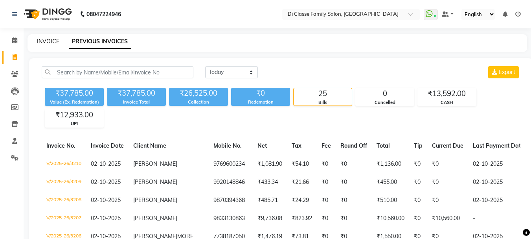
click at [54, 40] on link "INVOICE" at bounding box center [48, 41] width 22 height 7
select select "4704"
select select "service"
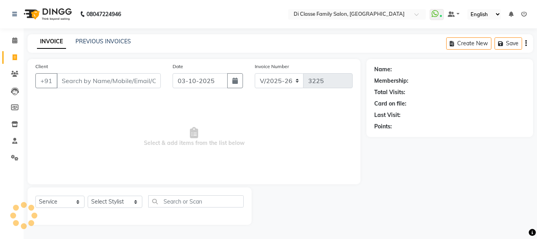
click at [96, 78] on input "Client" at bounding box center [109, 80] width 104 height 15
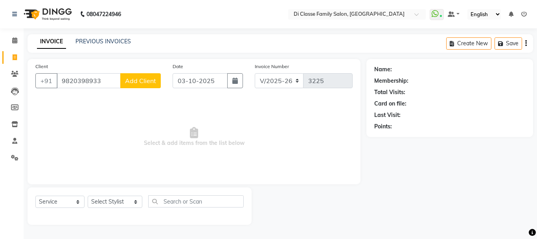
type input "9820398933"
click at [135, 82] on span "Add Client" at bounding box center [140, 81] width 31 height 8
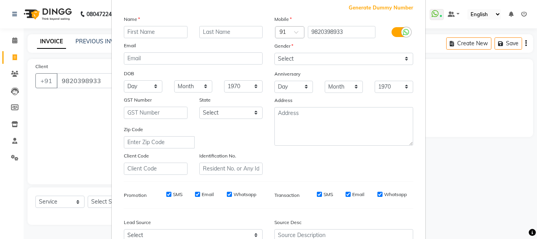
scroll to position [124, 0]
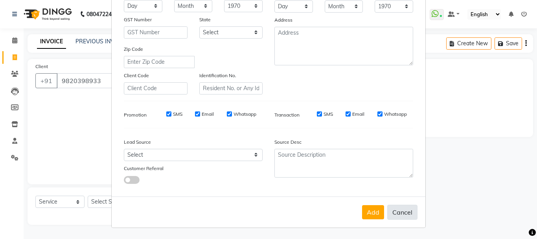
click at [406, 213] on button "Cancel" at bounding box center [402, 211] width 30 height 15
select select
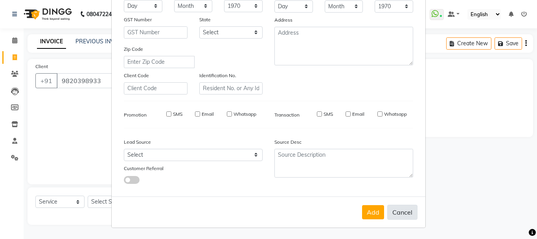
select select
checkbox input "false"
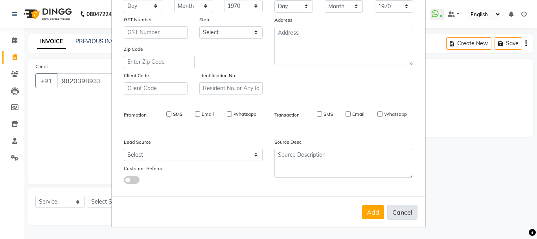
checkbox input "false"
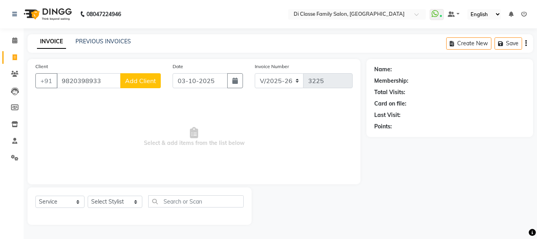
click at [90, 67] on div "Client +91 9820398933 Add Client" at bounding box center [97, 78] width 137 height 32
click at [90, 78] on input "9820398933" at bounding box center [89, 80] width 64 height 15
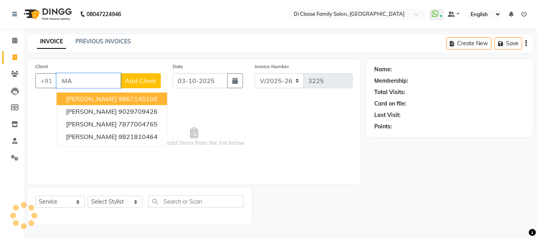
type input "M"
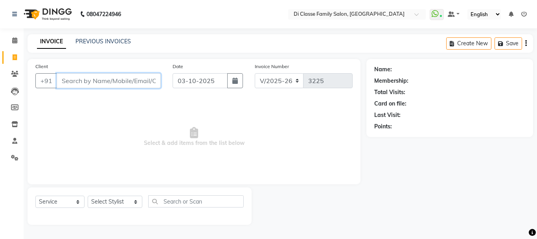
paste input "9820398933"
type input "9820398933"
click at [77, 80] on input "9820398933" at bounding box center [89, 80] width 64 height 15
click at [79, 79] on input "9820398933" at bounding box center [89, 80] width 64 height 15
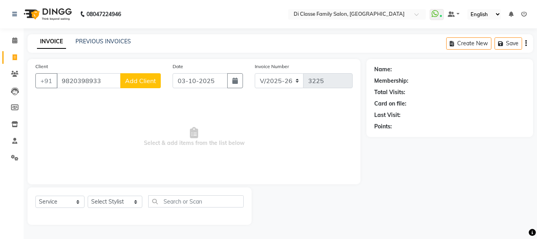
click at [147, 74] on button "Add Client" at bounding box center [140, 80] width 40 height 15
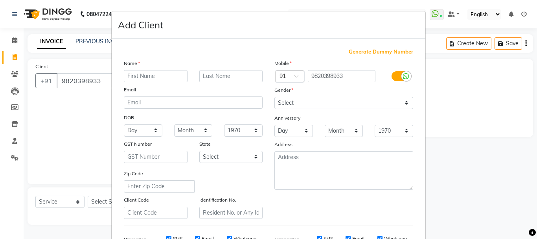
click at [147, 74] on input "text" at bounding box center [156, 76] width 64 height 12
type input "[PERSON_NAME]"
click at [337, 107] on select "Select Male Female Other Prefer Not To Say" at bounding box center [343, 103] width 139 height 12
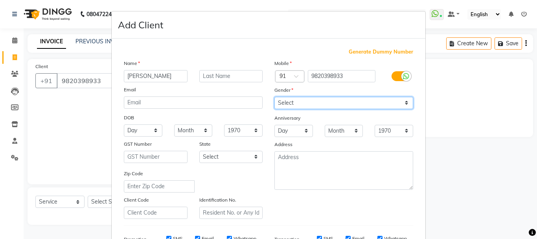
select select "male"
click at [274, 97] on select "Select Male Female Other Prefer Not To Say" at bounding box center [343, 103] width 139 height 12
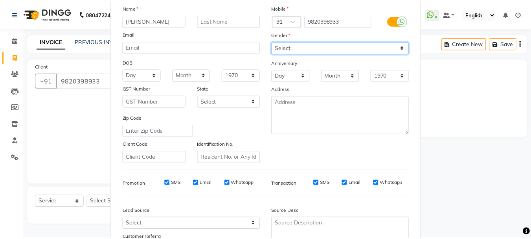
scroll to position [124, 0]
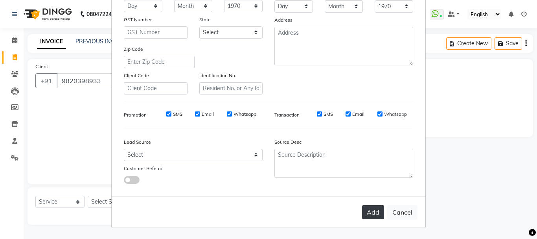
click at [372, 212] on button "Add" at bounding box center [373, 212] width 22 height 14
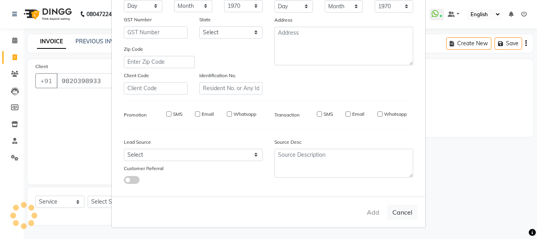
select select
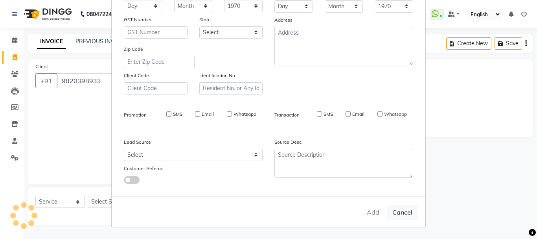
select select
checkbox input "false"
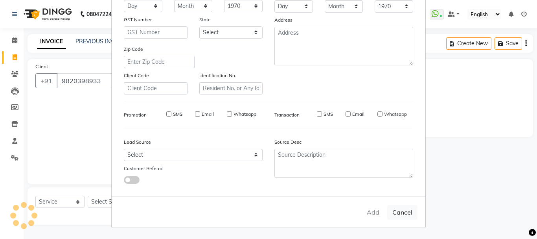
checkbox input "false"
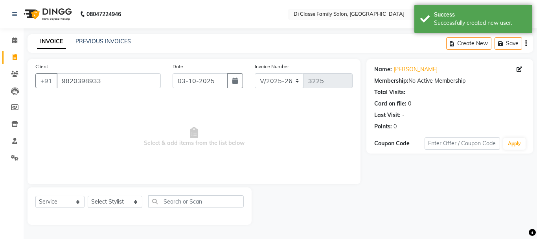
click at [114, 194] on div "Select Service Product Membership Package Voucher Prepaid Gift Card Select Styl…" at bounding box center [140, 205] width 224 height 37
click at [114, 202] on select "Select Stylist ANAS Anu AYAZ KADRI Front Desk Javed KOMAL lalita Muskan Nidhi P…" at bounding box center [115, 201] width 55 height 12
select select "75587"
click at [88, 195] on select "Select Stylist ANAS Anu AYAZ KADRI Front Desk Javed KOMAL lalita Muskan Nidhi P…" at bounding box center [115, 201] width 55 height 12
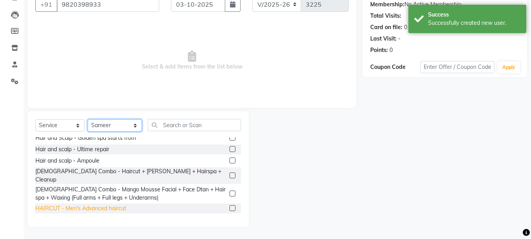
scroll to position [118, 0]
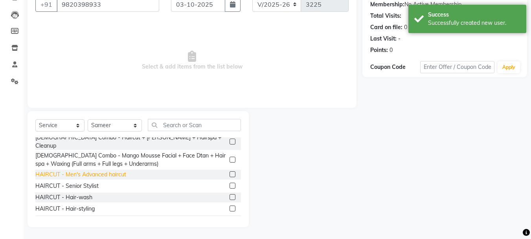
click at [100, 170] on div "HAIRCUT - Men's Advanced haircut" at bounding box center [80, 174] width 91 height 8
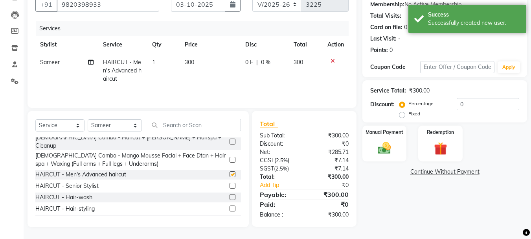
checkbox input "false"
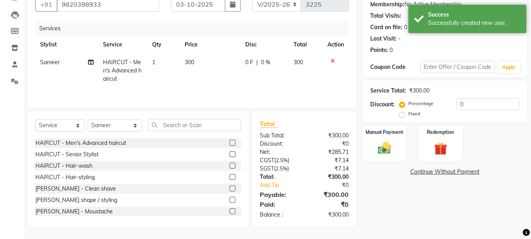
scroll to position [197, 0]
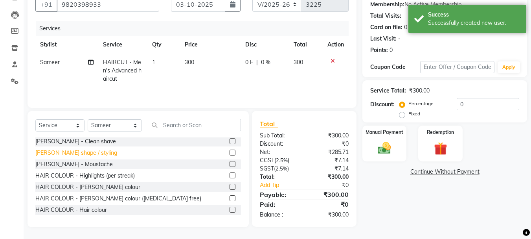
click at [95, 149] on div "BEARD - Beard shape / styling" at bounding box center [76, 153] width 82 height 8
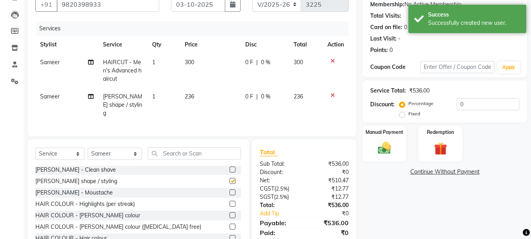
checkbox input "false"
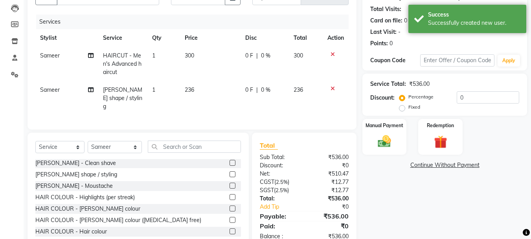
scroll to position [102, 0]
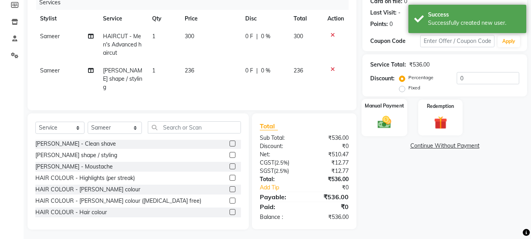
click at [386, 112] on div "Manual Payment" at bounding box center [385, 117] width 46 height 37
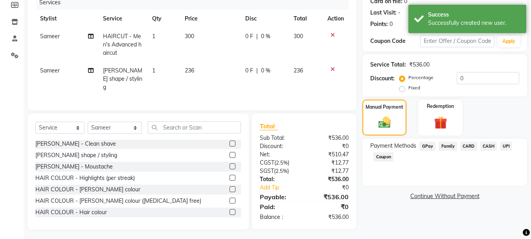
click at [505, 145] on span "UPI" at bounding box center [506, 146] width 12 height 9
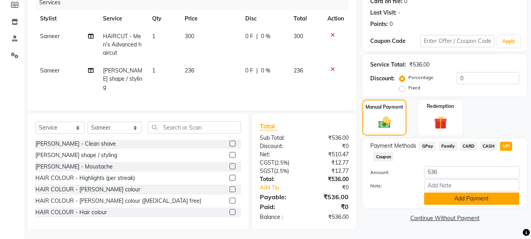
click at [485, 194] on button "Add Payment" at bounding box center [471, 198] width 95 height 12
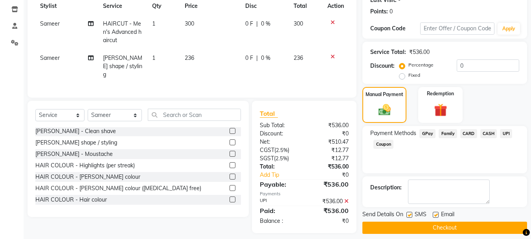
scroll to position [121, 0]
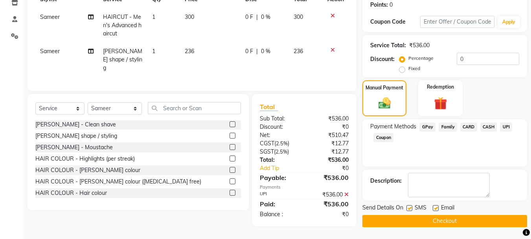
click at [472, 217] on button "Checkout" at bounding box center [444, 221] width 165 height 12
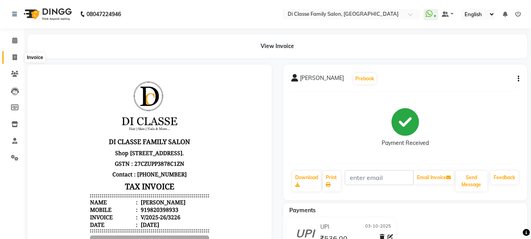
click at [11, 58] on span at bounding box center [15, 57] width 14 height 9
select select "service"
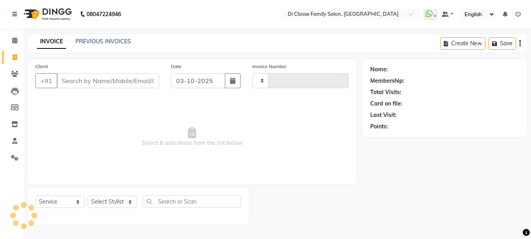
type input "3227"
select select "4704"
click at [109, 208] on div "Select Service Product Membership Package Voucher Prepaid Gift Card Select Styl…" at bounding box center [139, 204] width 208 height 18
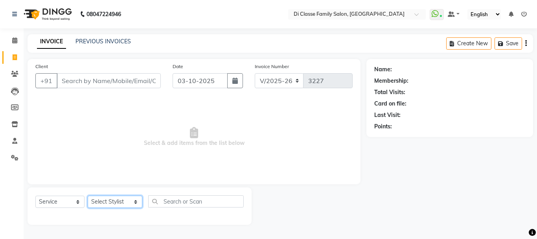
drag, startPoint x: 119, startPoint y: 208, endPoint x: 122, endPoint y: 204, distance: 5.3
click at [119, 207] on select "Select Stylist ANAS Anu AYAZ KADRI Front Desk Javed KOMAL lalita Muskan Nidhi P…" at bounding box center [115, 201] width 55 height 12
select select "28413"
click at [88, 195] on select "Select Stylist ANAS Anu AYAZ KADRI Front Desk Javed KOMAL lalita Muskan Nidhi P…" at bounding box center [115, 201] width 55 height 12
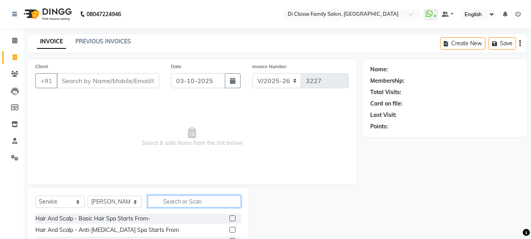
click at [196, 204] on input "text" at bounding box center [194, 201] width 93 height 12
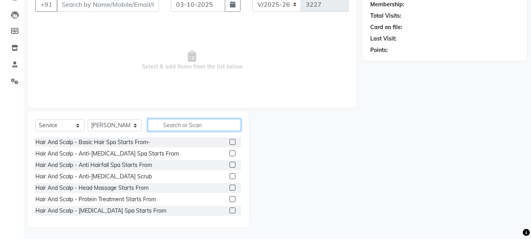
click at [167, 119] on input "text" at bounding box center [194, 125] width 93 height 12
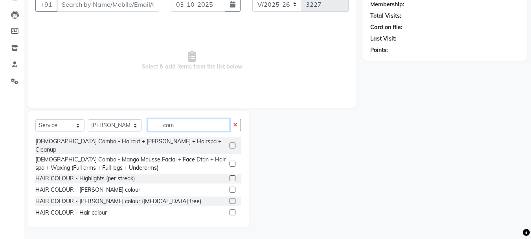
scroll to position [27, 0]
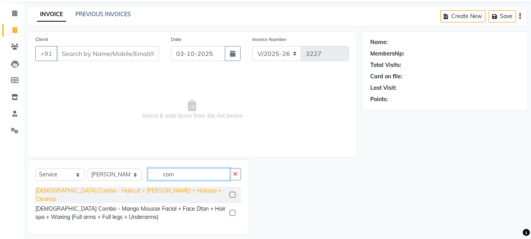
type input "com"
click at [118, 192] on div "Male Combo - Haircut + Beard + Hairspa + Cleanup" at bounding box center [130, 194] width 191 height 17
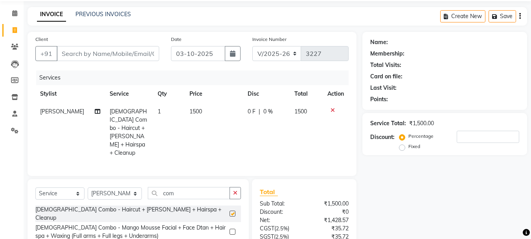
checkbox input "false"
click at [139, 50] on input "Client" at bounding box center [108, 53] width 103 height 15
type input "9"
type input "0"
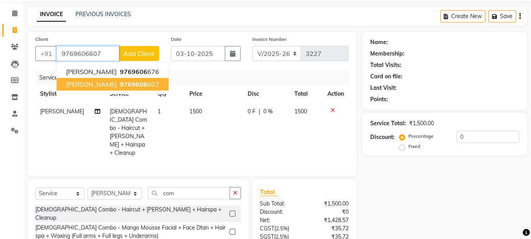
type input "9769606607"
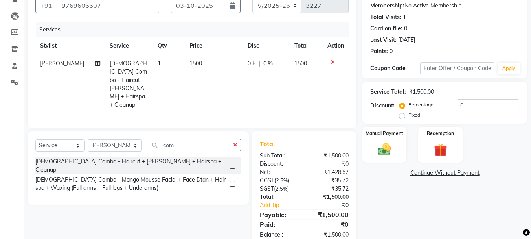
scroll to position [84, 0]
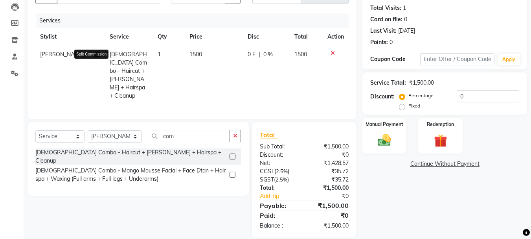
click at [95, 56] on icon at bounding box center [98, 55] width 6 height 6
select select "28413"
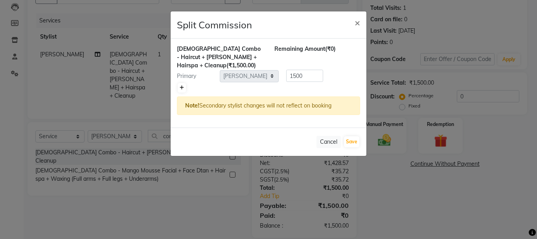
click at [183, 85] on icon at bounding box center [182, 87] width 4 height 5
type input "750"
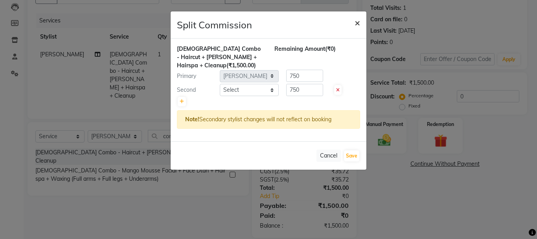
click at [360, 24] on span "×" at bounding box center [358, 23] width 6 height 12
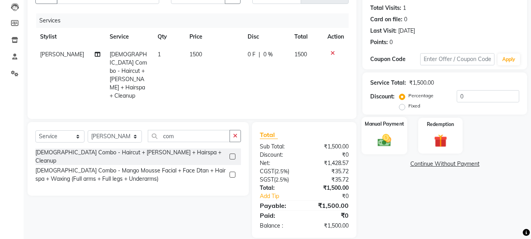
click at [392, 134] on img at bounding box center [384, 140] width 22 height 16
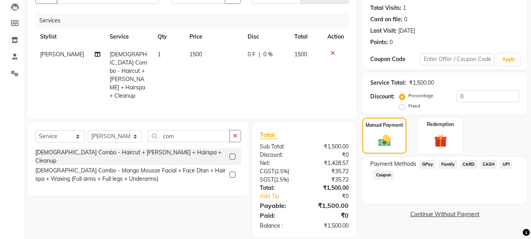
click at [502, 163] on span "UPI" at bounding box center [506, 164] width 12 height 9
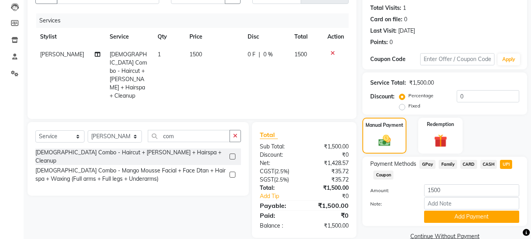
click at [465, 163] on span "CARD" at bounding box center [468, 164] width 17 height 9
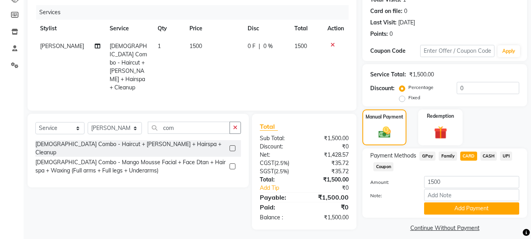
scroll to position [99, 0]
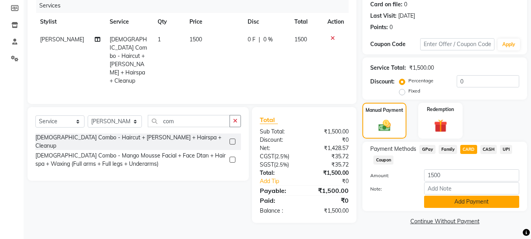
click at [454, 199] on button "Add Payment" at bounding box center [471, 201] width 95 height 12
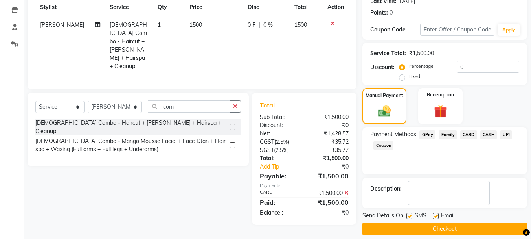
scroll to position [121, 0]
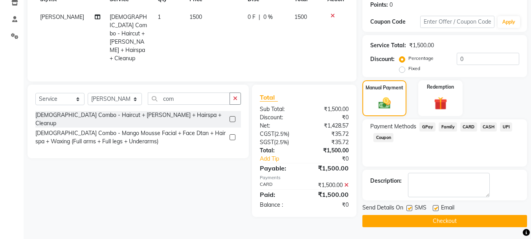
click at [454, 219] on button "Checkout" at bounding box center [444, 221] width 165 height 12
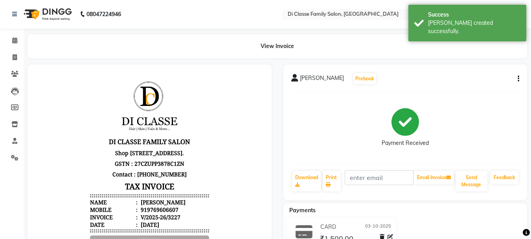
drag, startPoint x: 23, startPoint y: 60, endPoint x: 19, endPoint y: 59, distance: 4.1
click at [23, 59] on li "Invoice" at bounding box center [12, 57] width 24 height 17
click at [19, 58] on span at bounding box center [15, 57] width 14 height 9
select select "service"
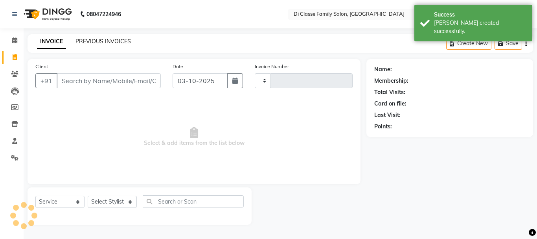
click at [81, 44] on link "PREVIOUS INVOICES" at bounding box center [102, 41] width 55 height 7
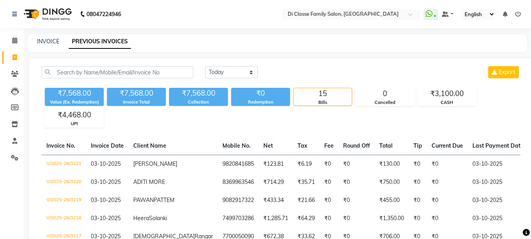
click at [52, 37] on div "INVOICE PREVIOUS INVOICES" at bounding box center [278, 43] width 500 height 18
click at [50, 40] on link "INVOICE" at bounding box center [48, 41] width 22 height 7
select select "service"
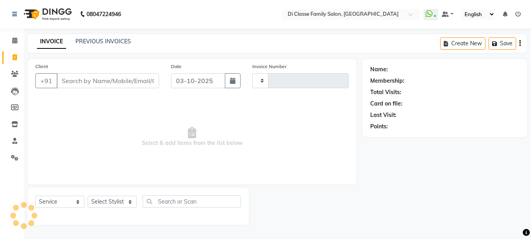
type input "3225"
select select "4704"
click at [127, 86] on input "Client" at bounding box center [109, 80] width 104 height 15
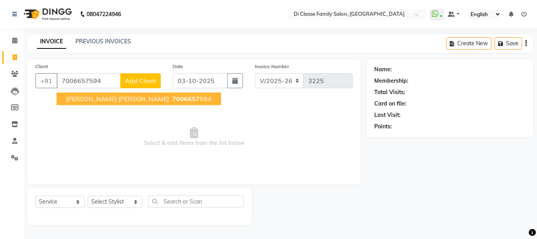
type input "7006657594"
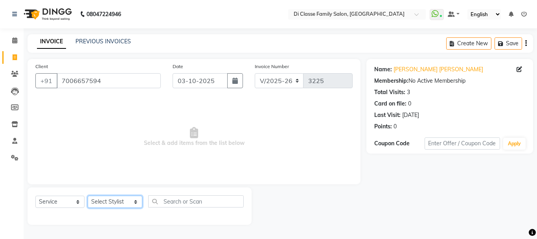
click at [109, 202] on select "Select Stylist [PERSON_NAME] [PERSON_NAME] Front Desk [PERSON_NAME] [PERSON_NAM…" at bounding box center [115, 201] width 55 height 12
select select "60020"
click at [88, 195] on select "Select Stylist [PERSON_NAME] [PERSON_NAME] Front Desk [PERSON_NAME] [PERSON_NAM…" at bounding box center [115, 201] width 55 height 12
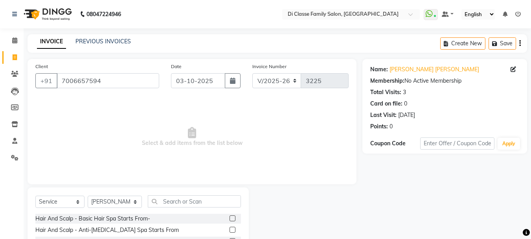
click at [188, 200] on input "text" at bounding box center [194, 201] width 93 height 12
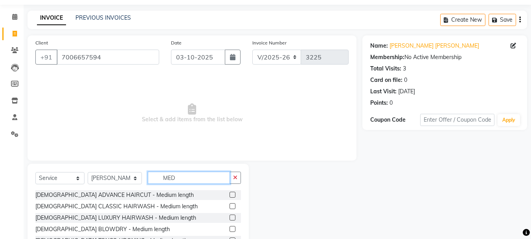
scroll to position [55, 0]
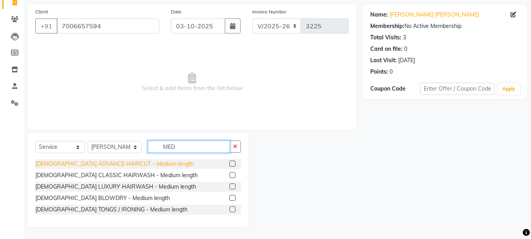
type input "MED"
click at [124, 164] on div "[DEMOGRAPHIC_DATA] ADVANCE HAIRCUT - Medium length" at bounding box center [114, 164] width 158 height 8
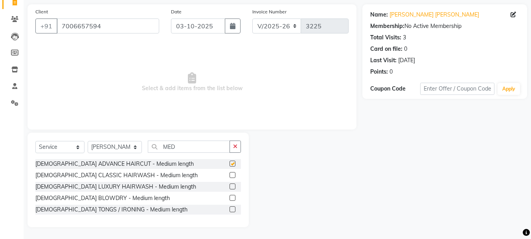
checkbox input "false"
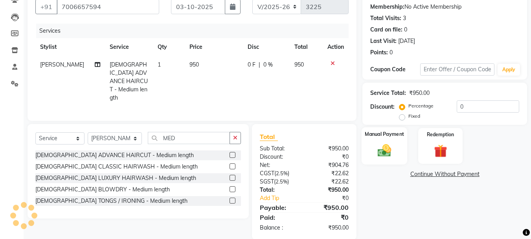
scroll to position [84, 0]
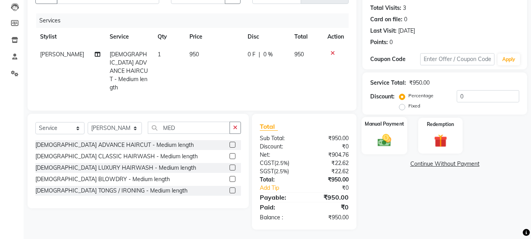
click at [394, 135] on img at bounding box center [384, 140] width 22 height 16
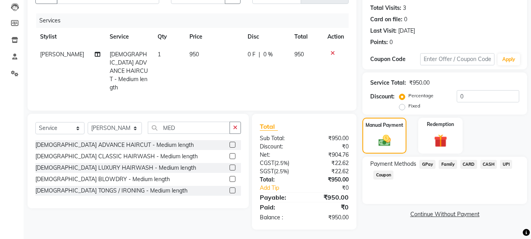
click at [506, 161] on span "UPI" at bounding box center [506, 164] width 12 height 9
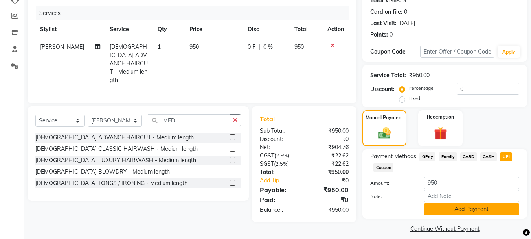
scroll to position [99, 0]
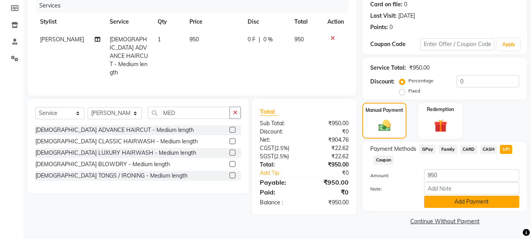
click at [478, 200] on button "Add Payment" at bounding box center [471, 201] width 95 height 12
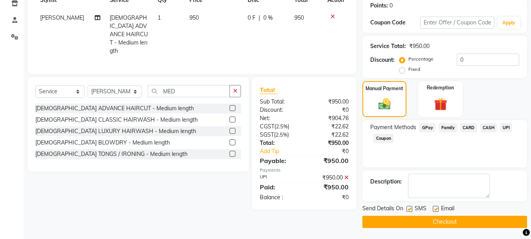
scroll to position [121, 0]
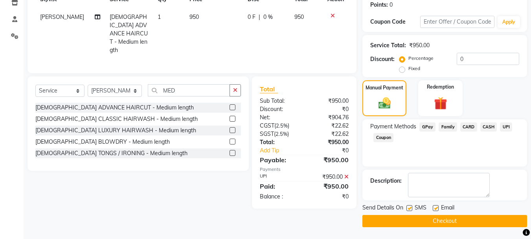
click at [485, 215] on button "Checkout" at bounding box center [444, 221] width 165 height 12
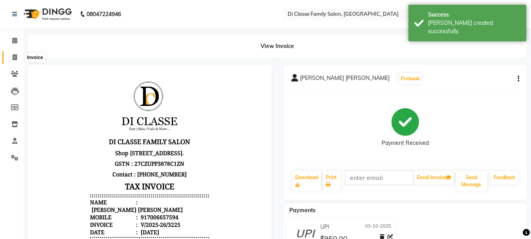
click at [20, 55] on span at bounding box center [15, 57] width 14 height 9
select select "service"
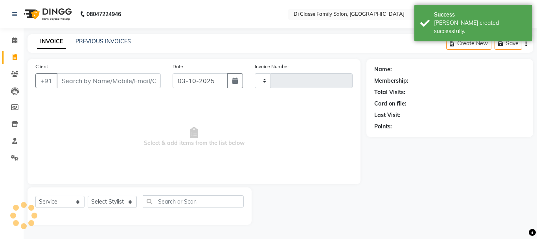
type input "3226"
select select "4704"
